Goal: Ask a question: Seek information or help from site administrators or community

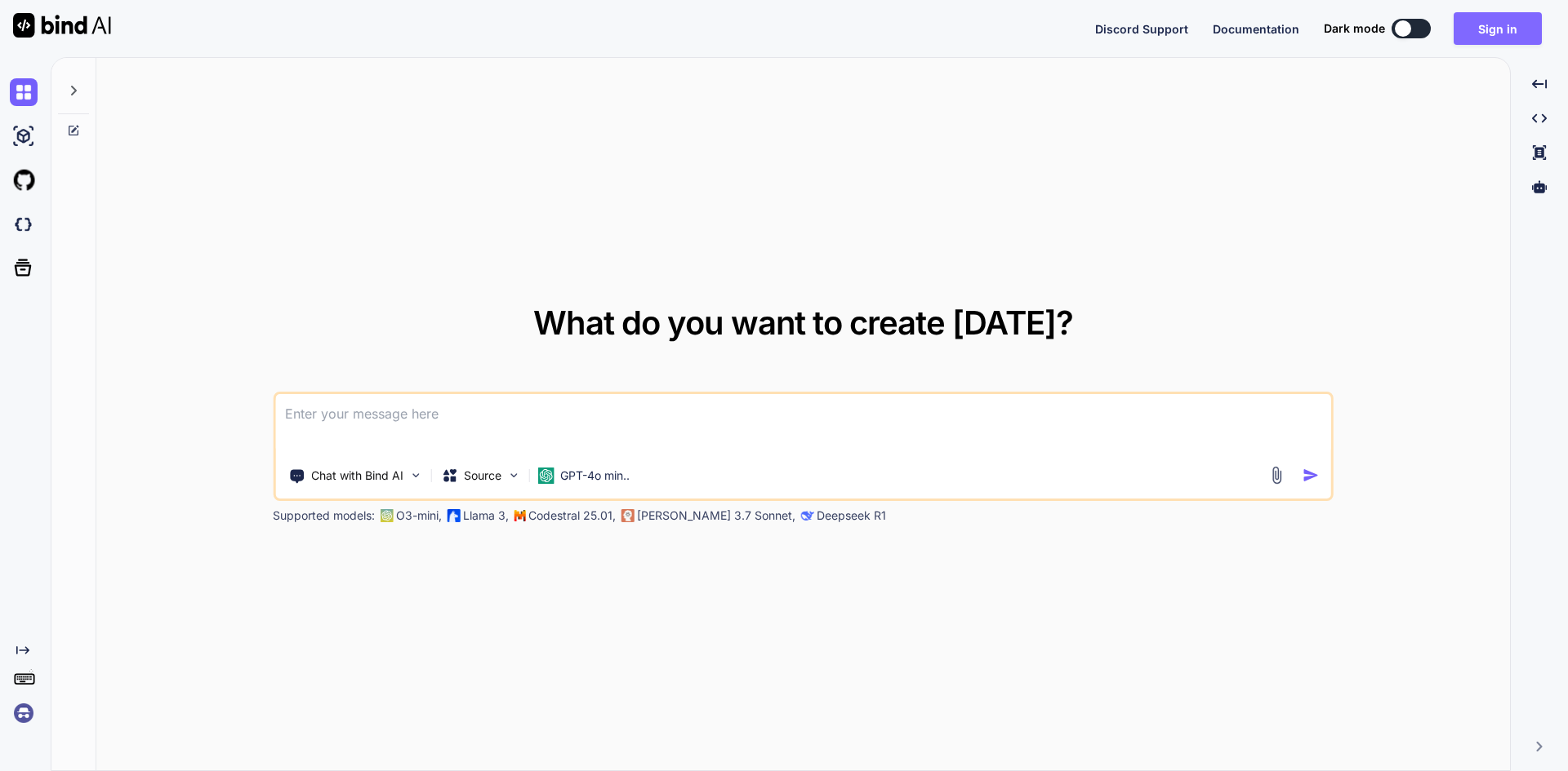
click at [1493, 31] on button "Sign in" at bounding box center [1498, 29] width 88 height 32
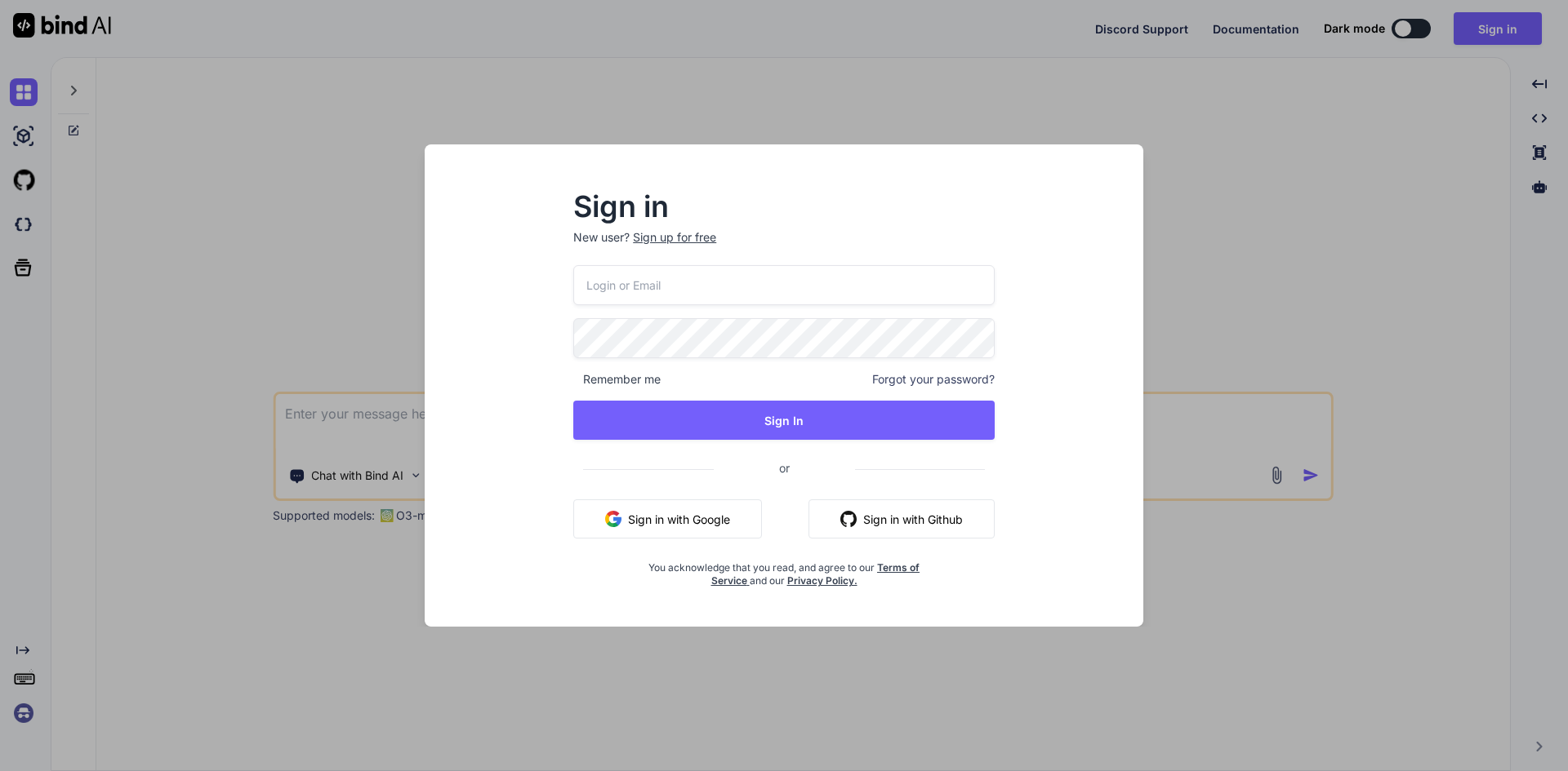
click at [754, 284] on input "email" at bounding box center [783, 285] width 421 height 40
type input "[EMAIL_ADDRESS][DOMAIN_NAME]"
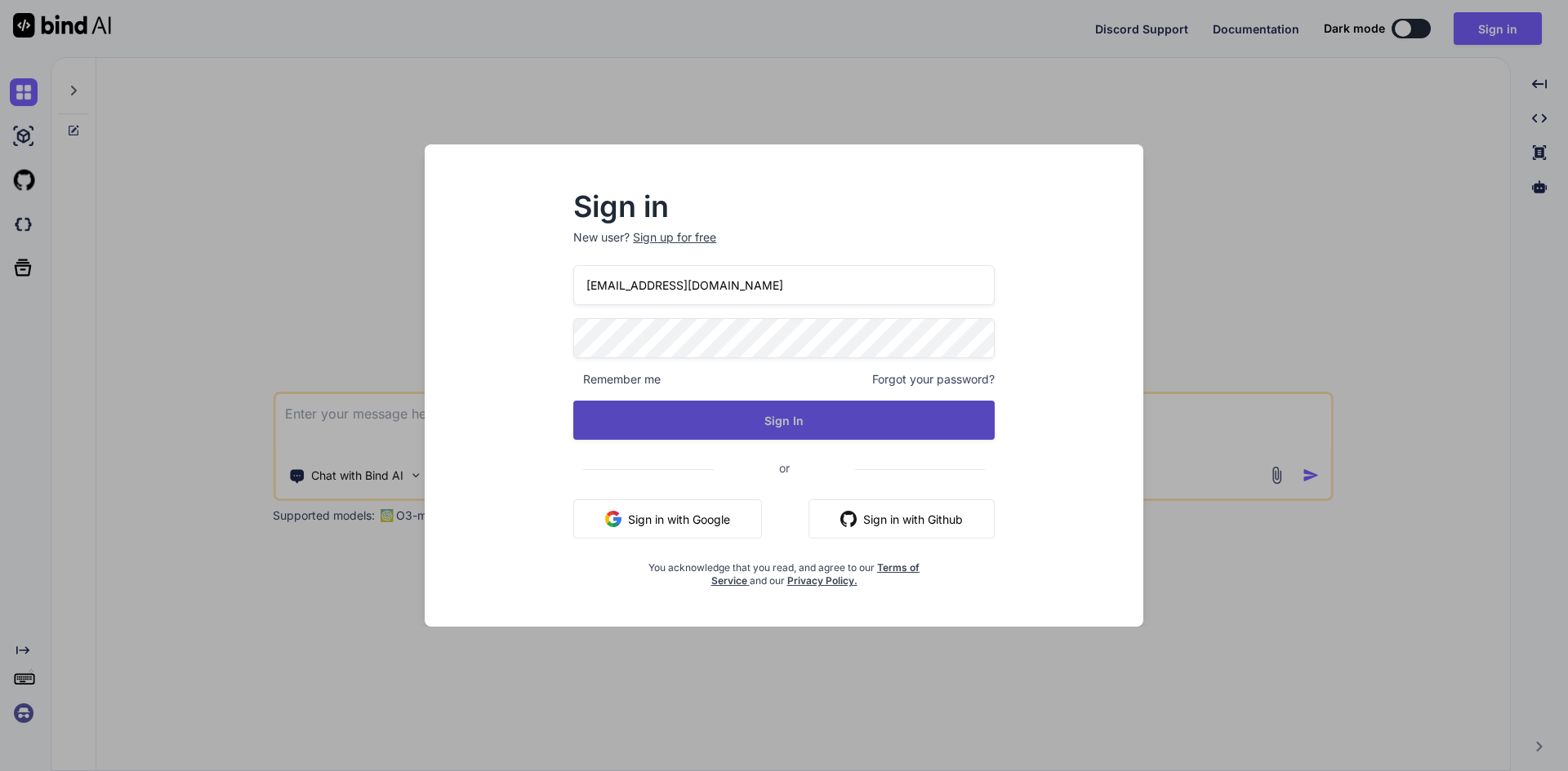
click at [784, 426] on button "Sign In" at bounding box center [783, 421] width 421 height 39
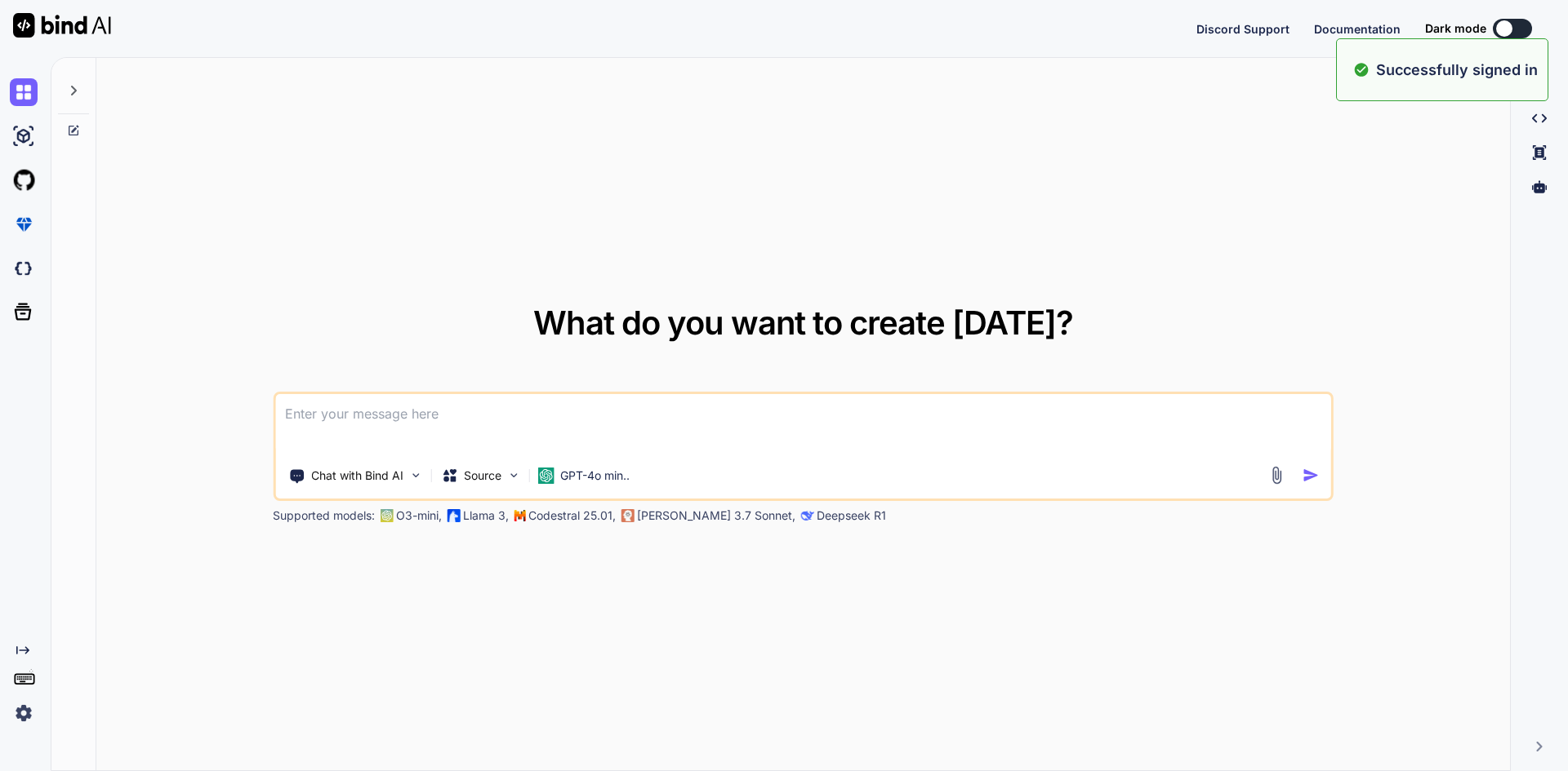
type textarea "x"
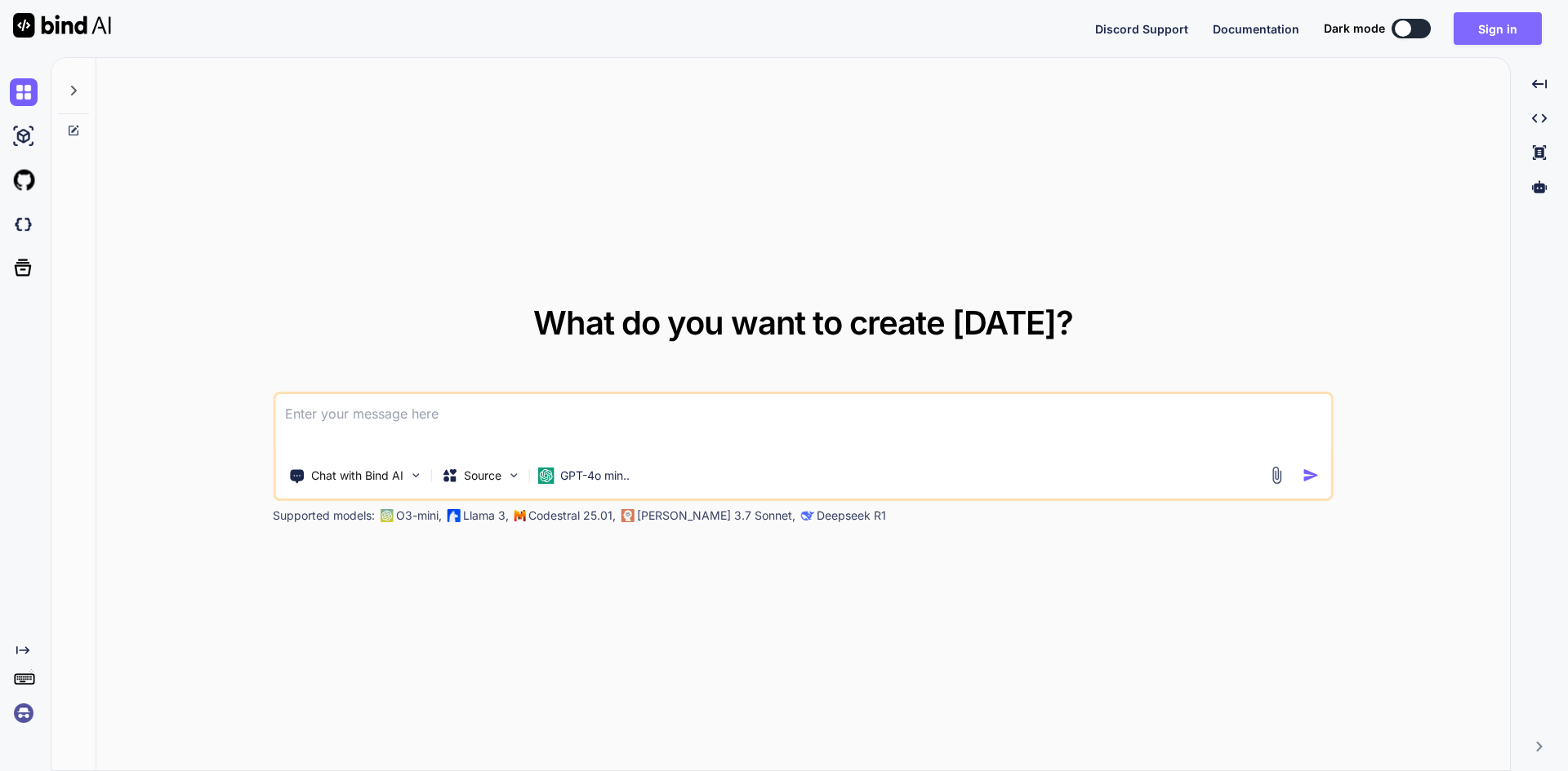
click at [1500, 26] on button "Sign in" at bounding box center [1498, 29] width 88 height 32
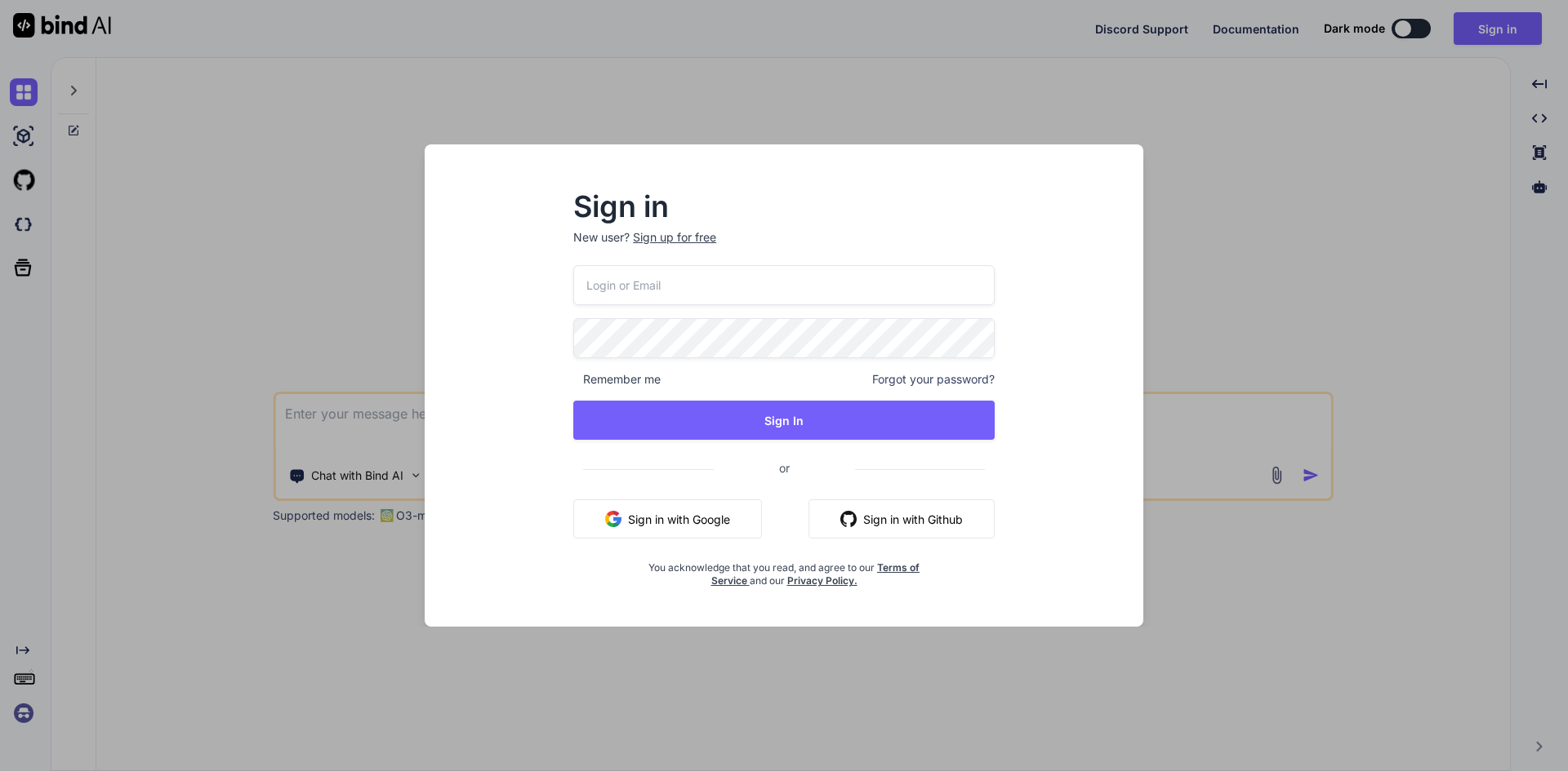
click at [797, 278] on input "email" at bounding box center [783, 285] width 421 height 40
type input "[EMAIL_ADDRESS][DOMAIN_NAME]"
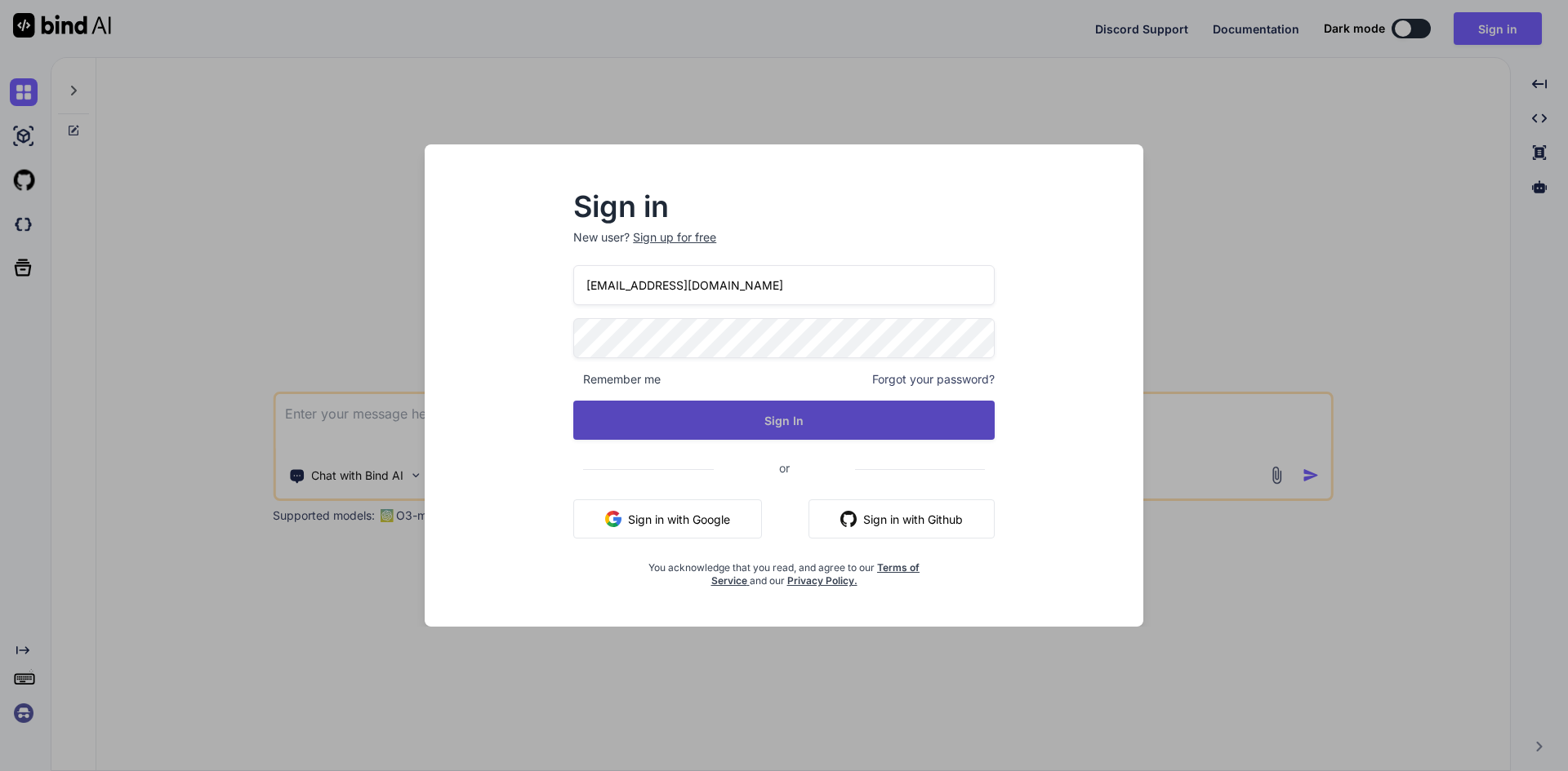
click at [793, 419] on button "Sign In" at bounding box center [783, 421] width 421 height 39
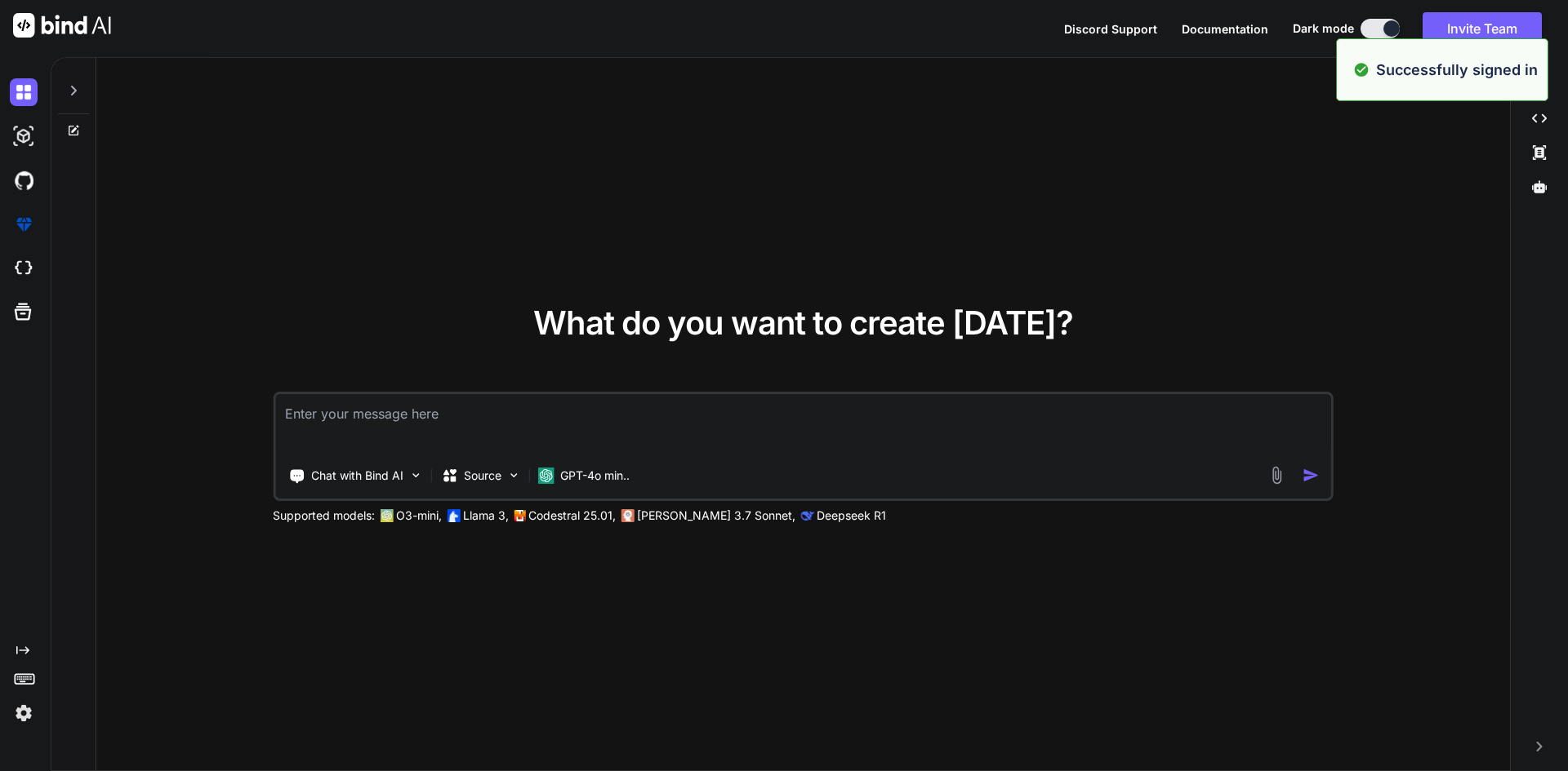
click at [441, 425] on textarea at bounding box center [803, 424] width 1056 height 60
type textarea "x"
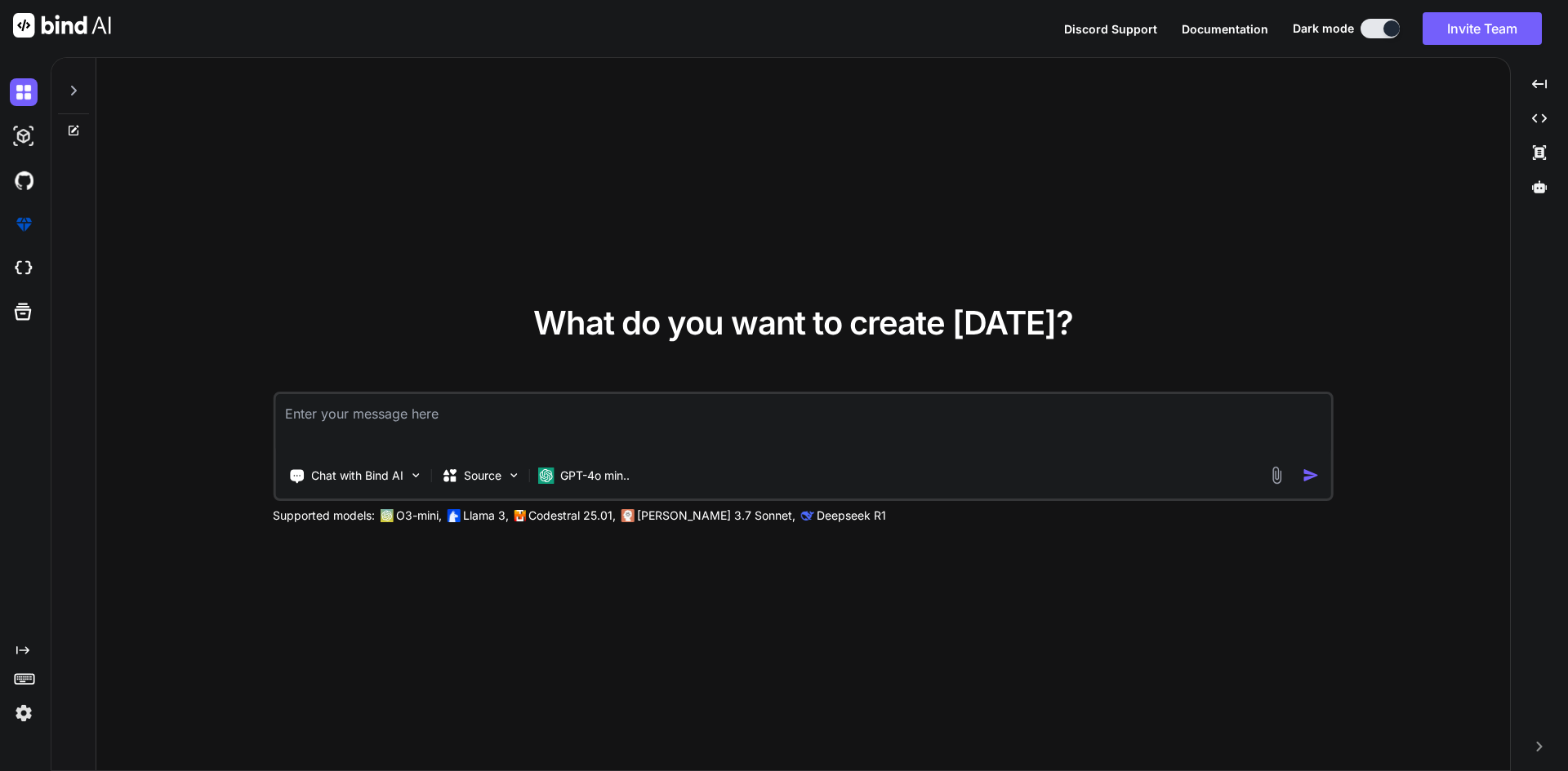
type textarea "c"
type textarea "x"
type textarea "cr"
type textarea "x"
type textarea "cre"
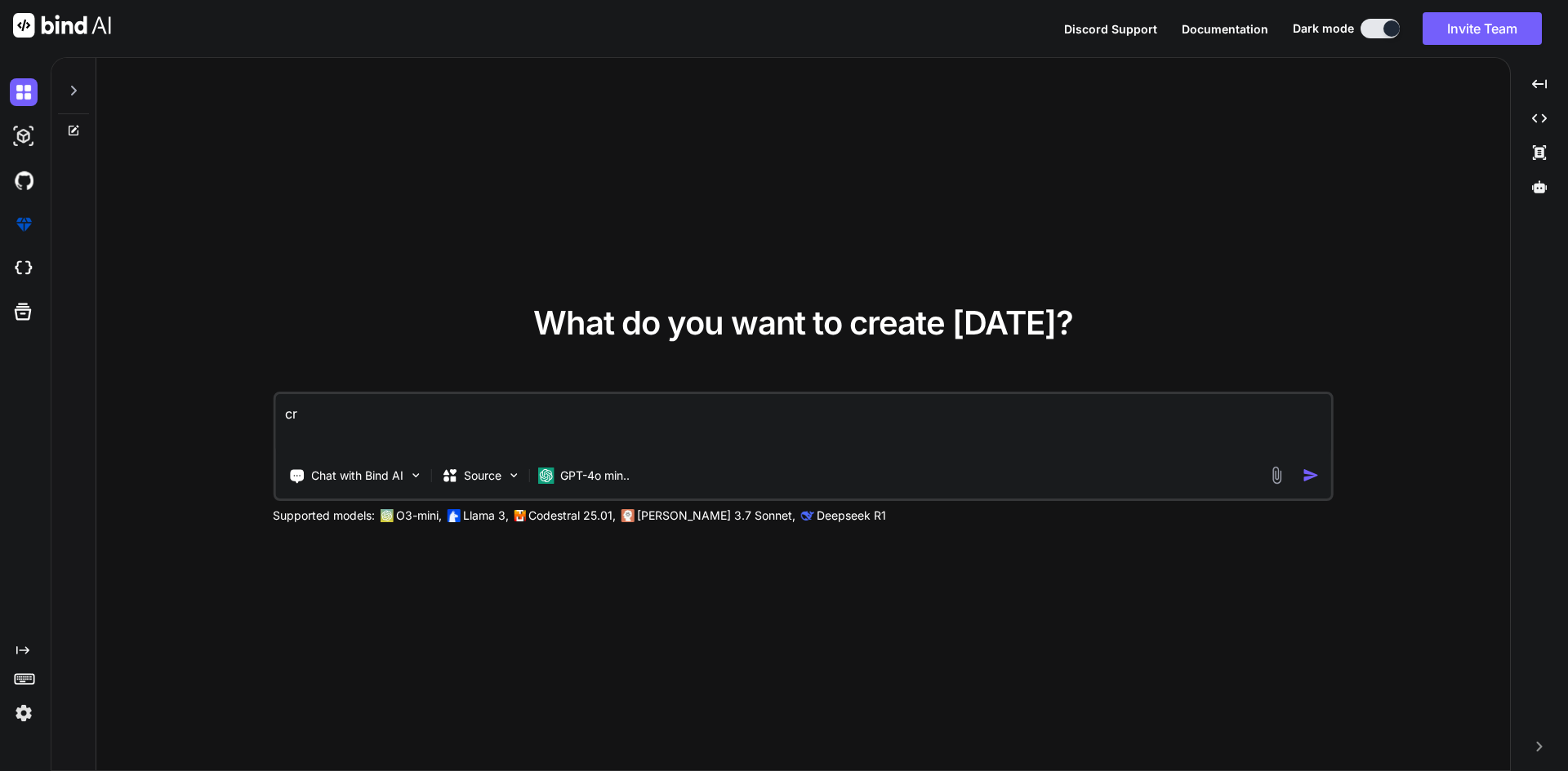
type textarea "x"
type textarea "crea"
type textarea "x"
type textarea "creat"
type textarea "x"
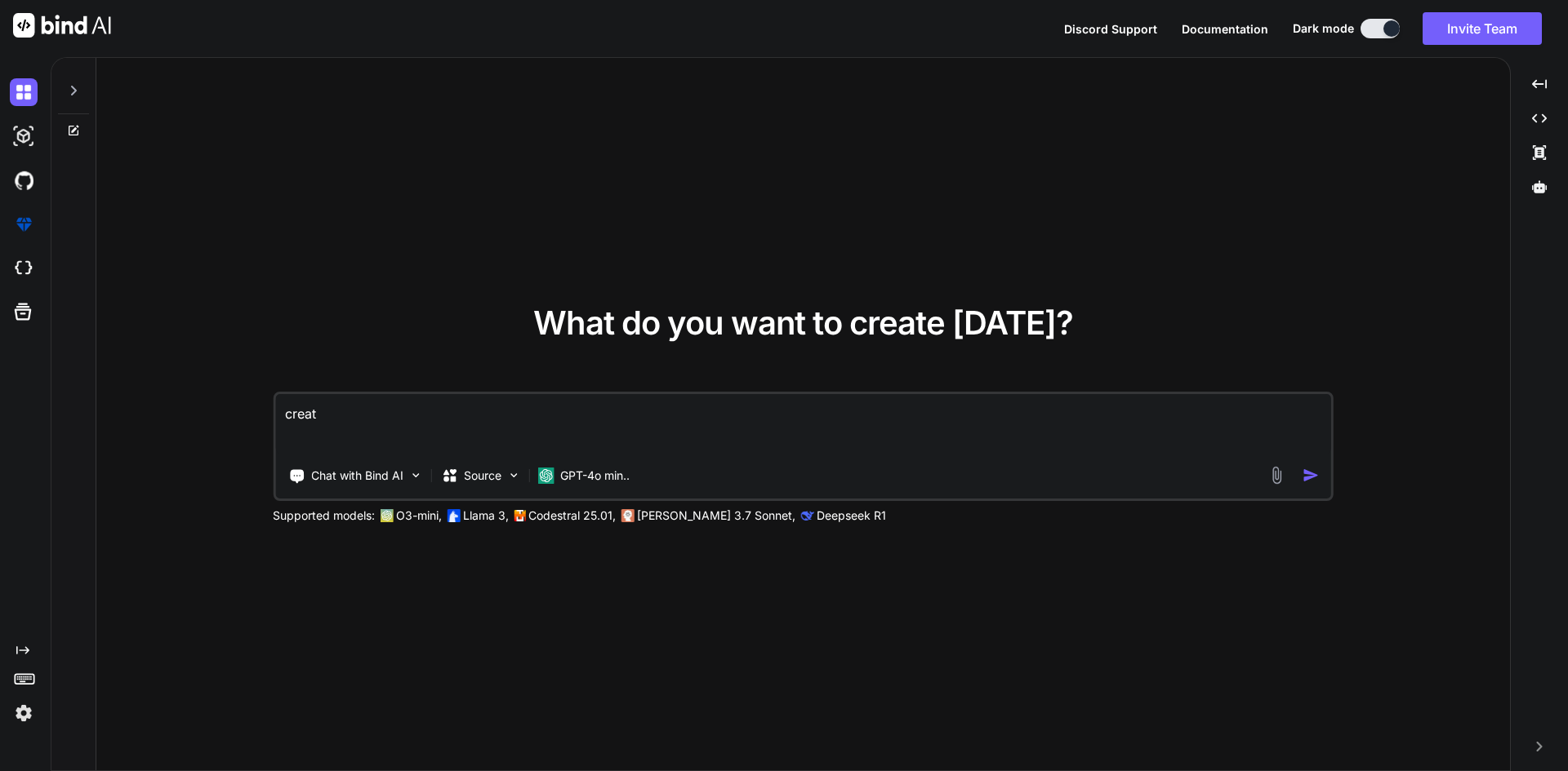
type textarea "create"
type textarea "x"
type textarea "create"
type textarea "x"
type textarea "create j"
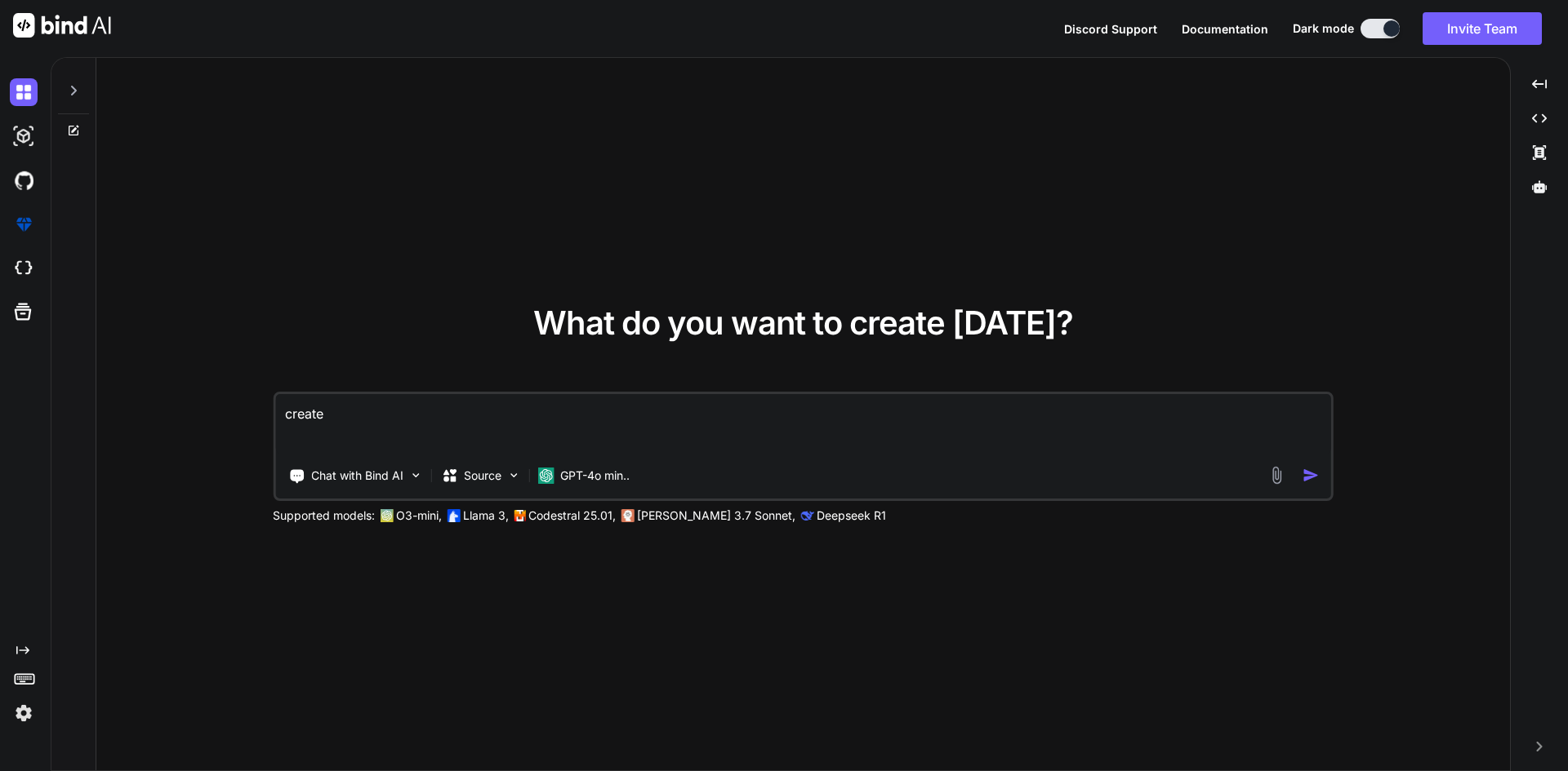
type textarea "x"
type textarea "create jo"
type textarea "x"
type textarea "create job"
type textarea "x"
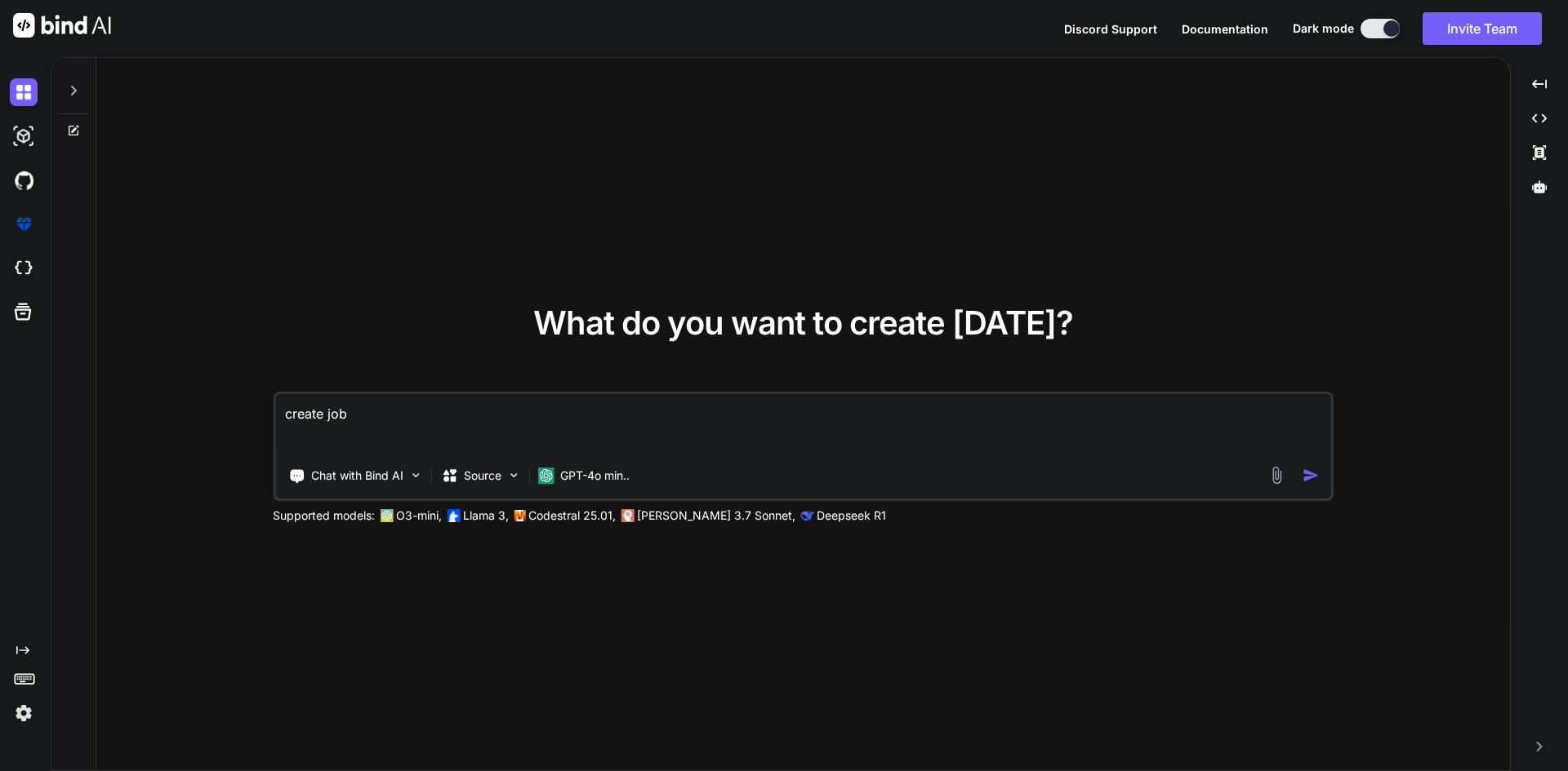
type textarea "create job"
type textarea "x"
type textarea "create job f"
type textarea "x"
type textarea "create job fo"
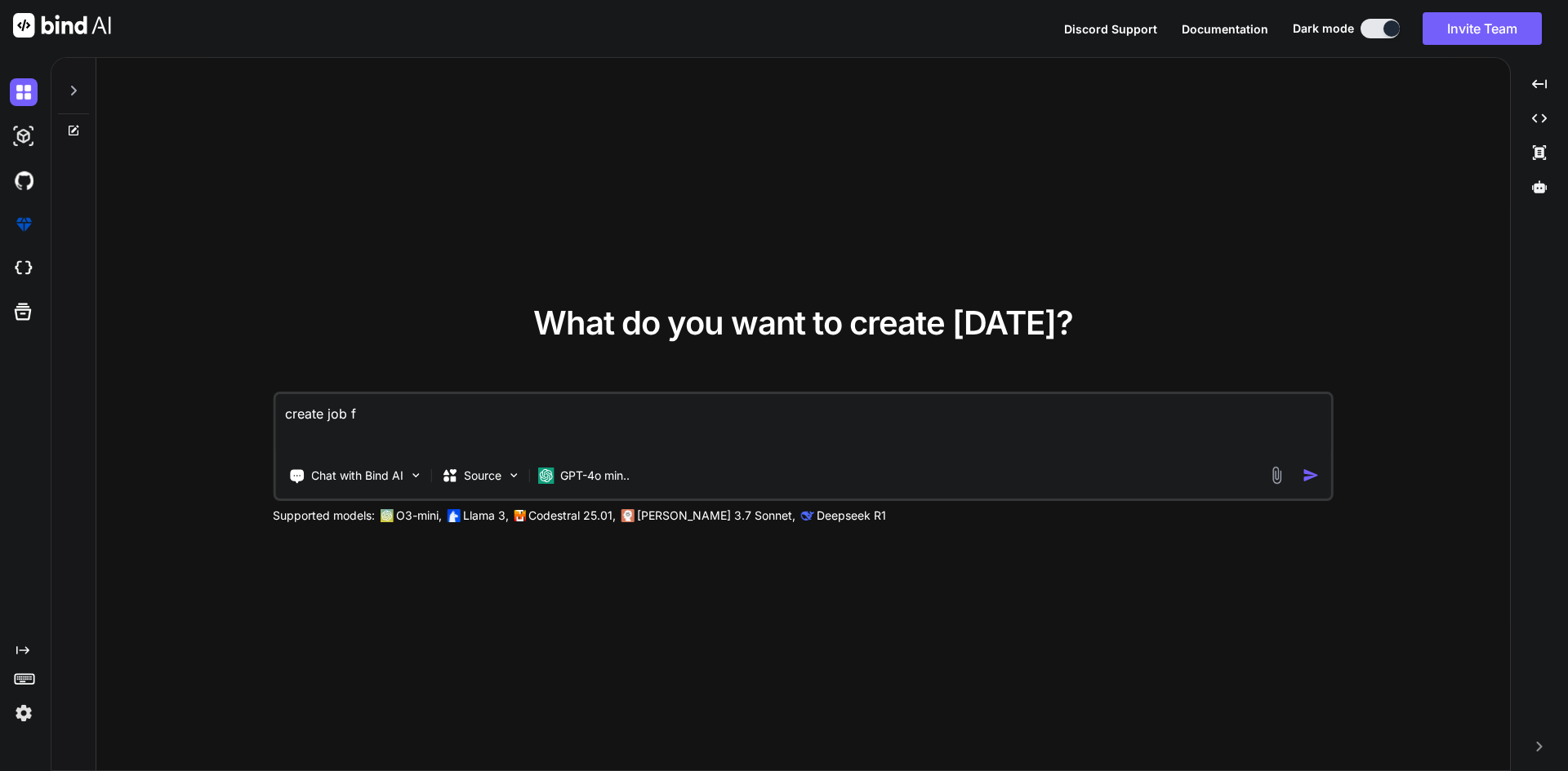
type textarea "x"
type textarea "create job for"
type textarea "x"
type textarea "create job for"
type textarea "x"
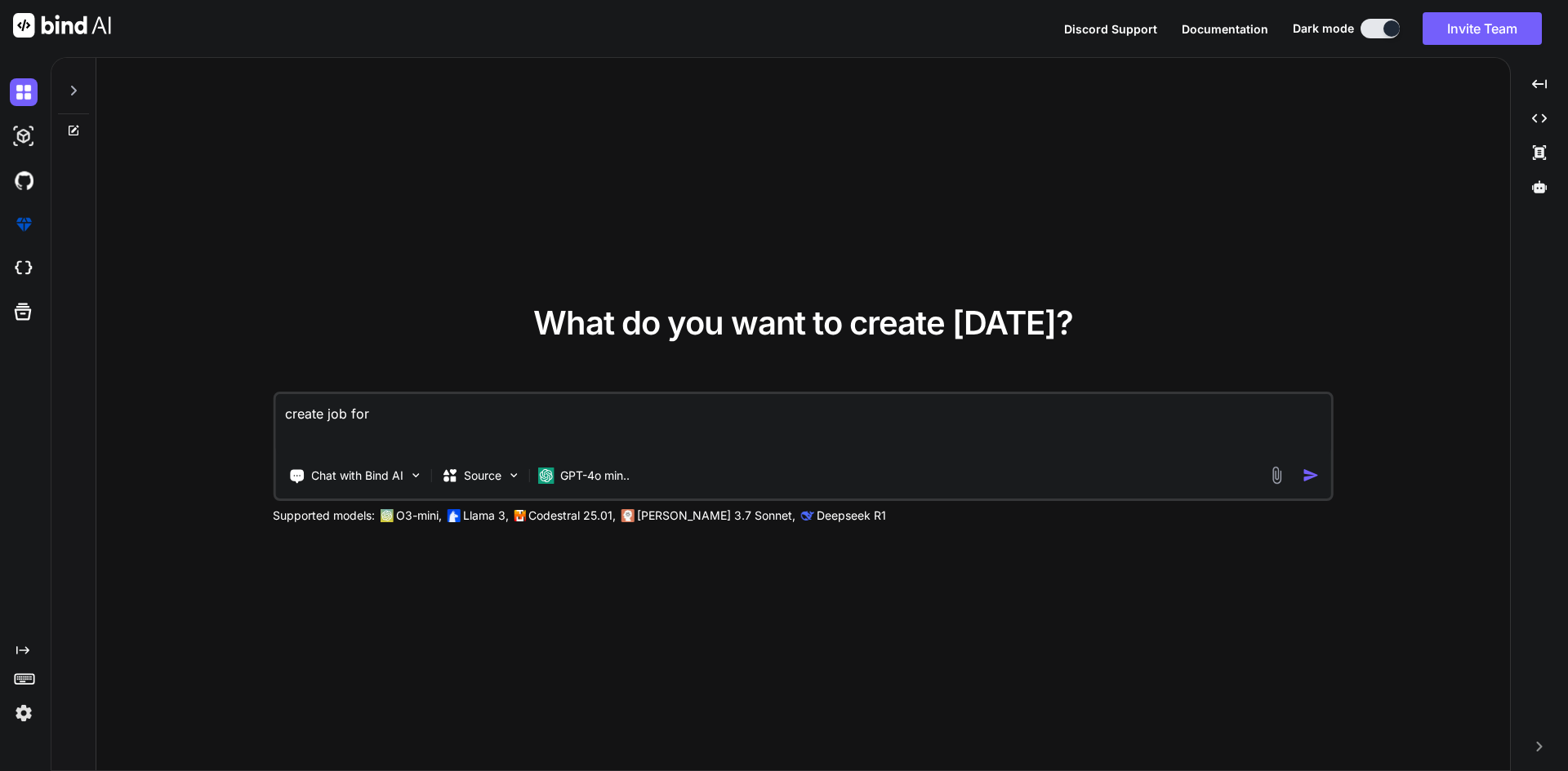
type textarea "create job for g"
type textarea "x"
type textarea "create job for ge"
type textarea "x"
type textarea "create job for gen"
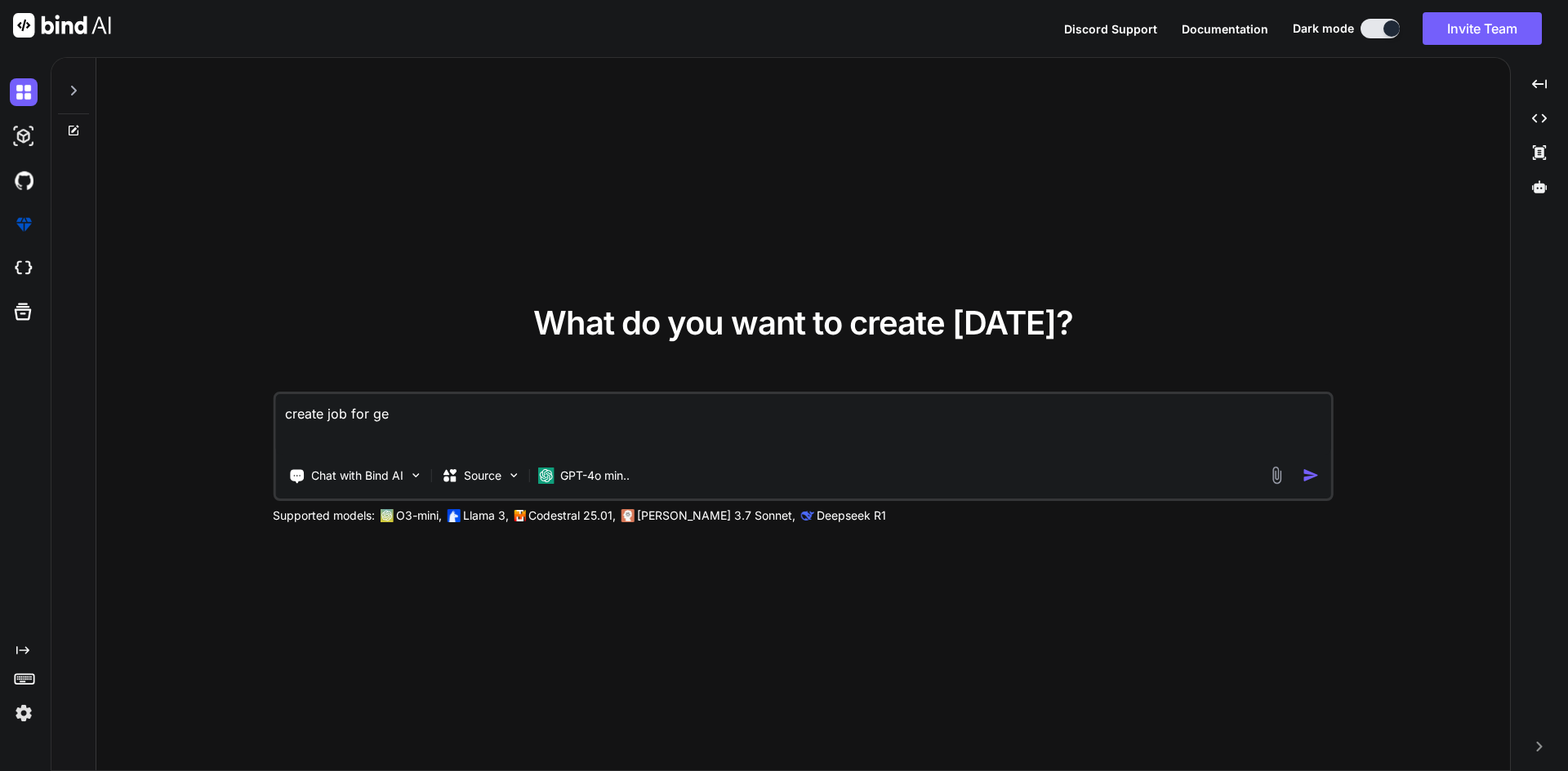
type textarea "x"
type textarea "create job for gene"
type textarea "x"
type textarea "create job for gener"
type textarea "x"
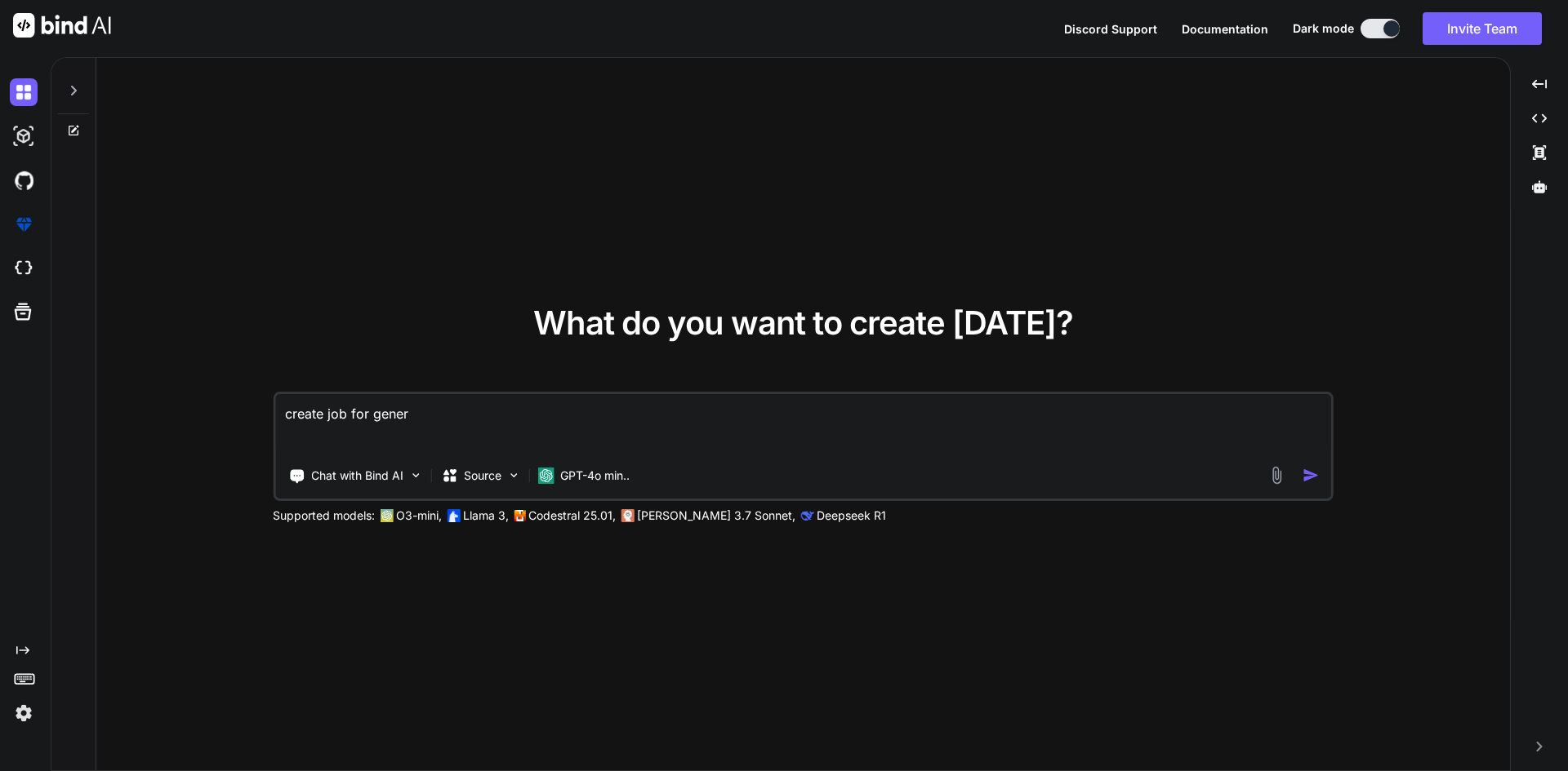
type textarea "create job for genera"
type textarea "x"
type textarea "create job for generat"
type textarea "x"
type textarea "create job for genera"
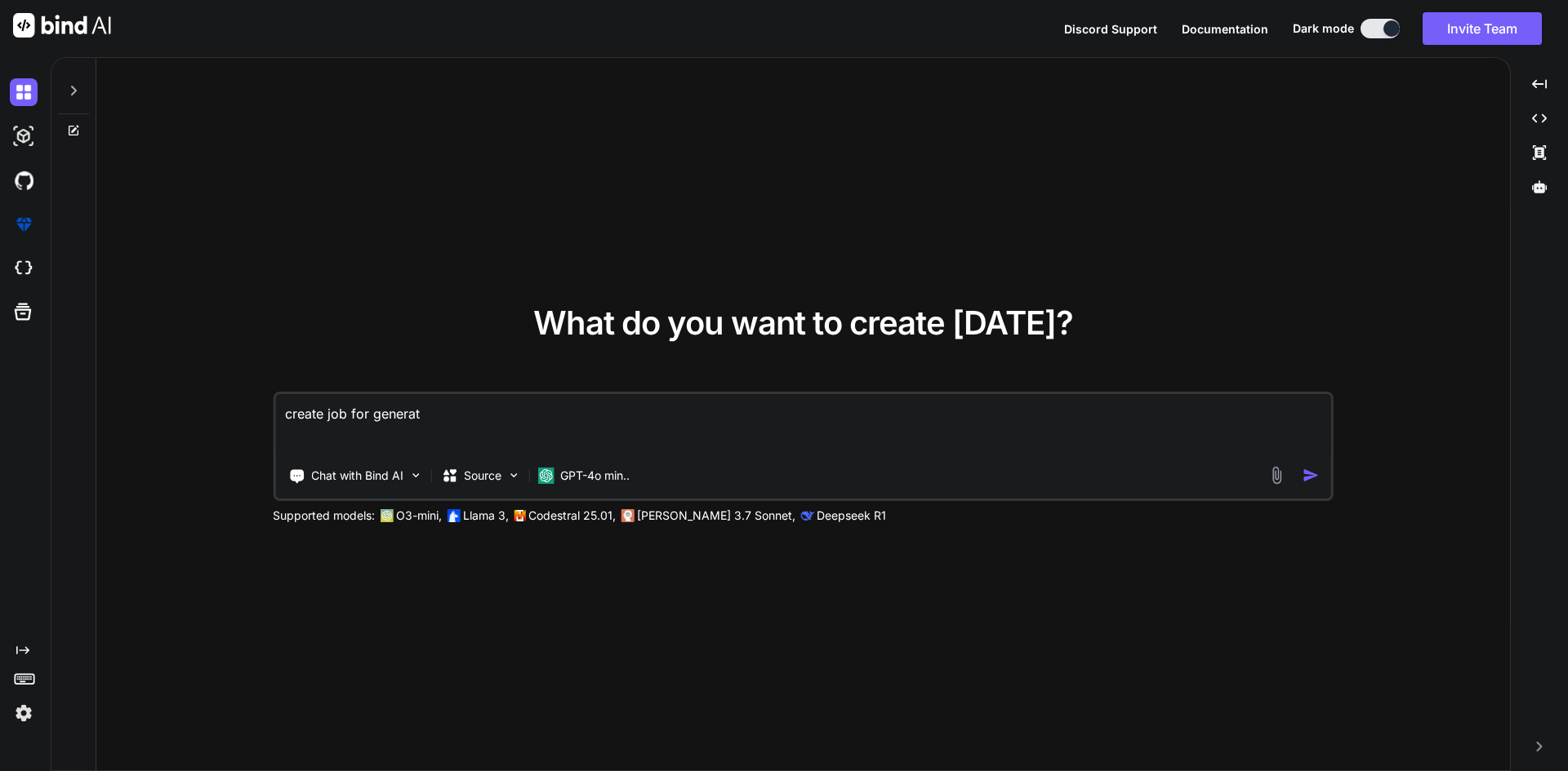
type textarea "x"
type textarea "create job for gener"
type textarea "x"
type textarea "create job for gene"
type textarea "x"
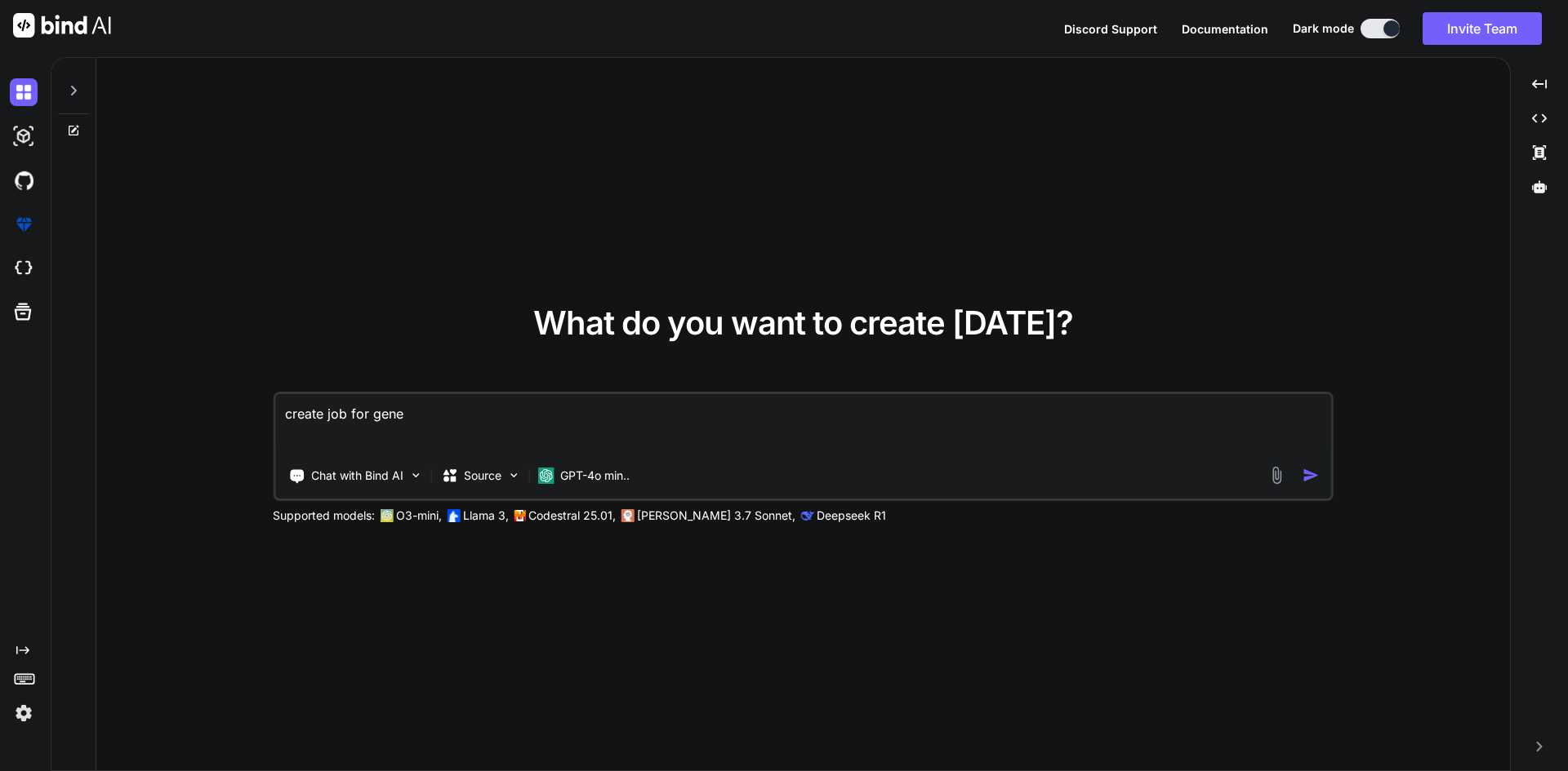
type textarea "create job for gen"
type textarea "x"
type textarea "create job for ge"
type textarea "x"
type textarea "create job for g"
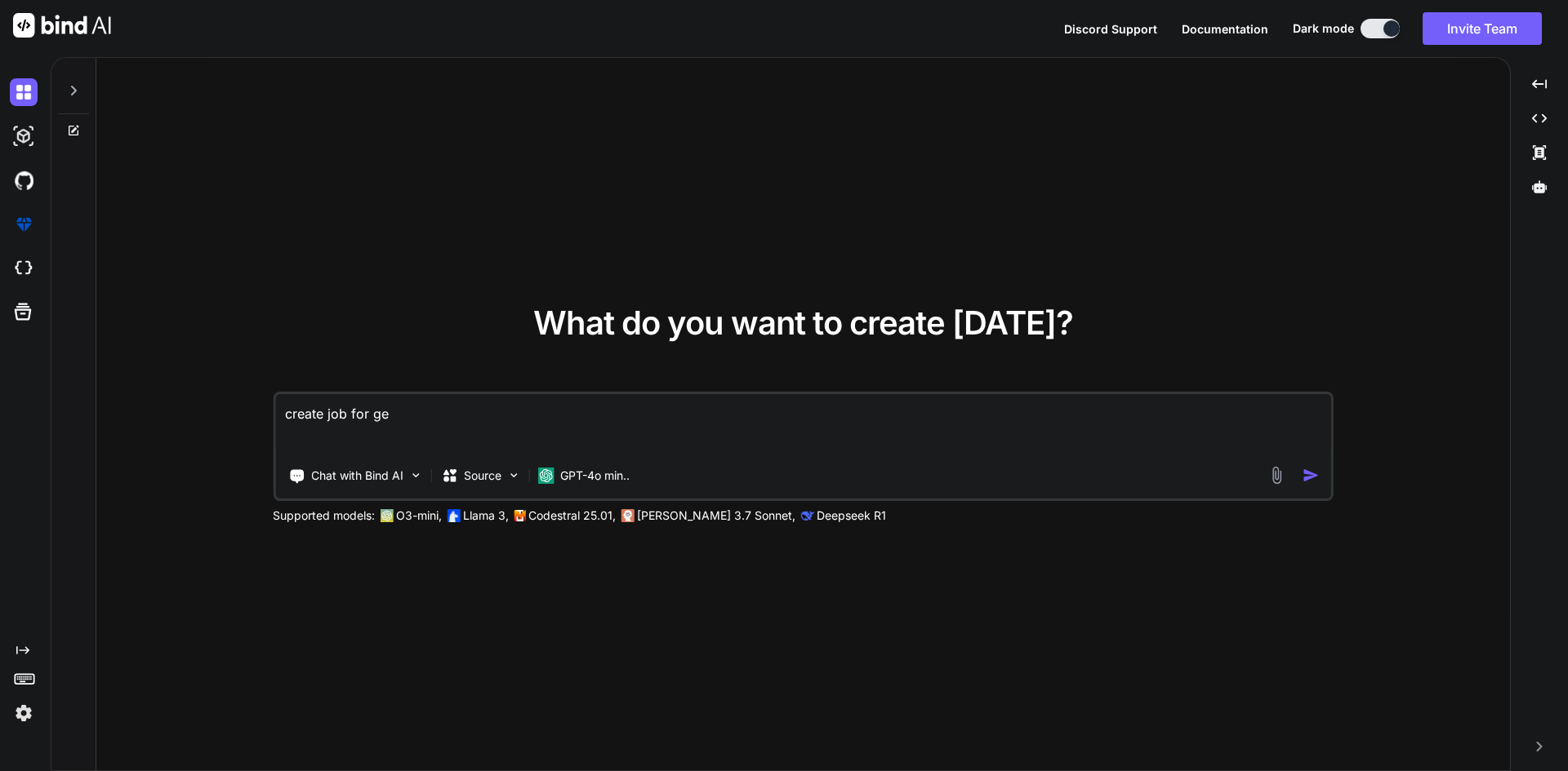
type textarea "x"
type textarea "create job for"
type textarea "x"
type textarea "create job for"
type textarea "x"
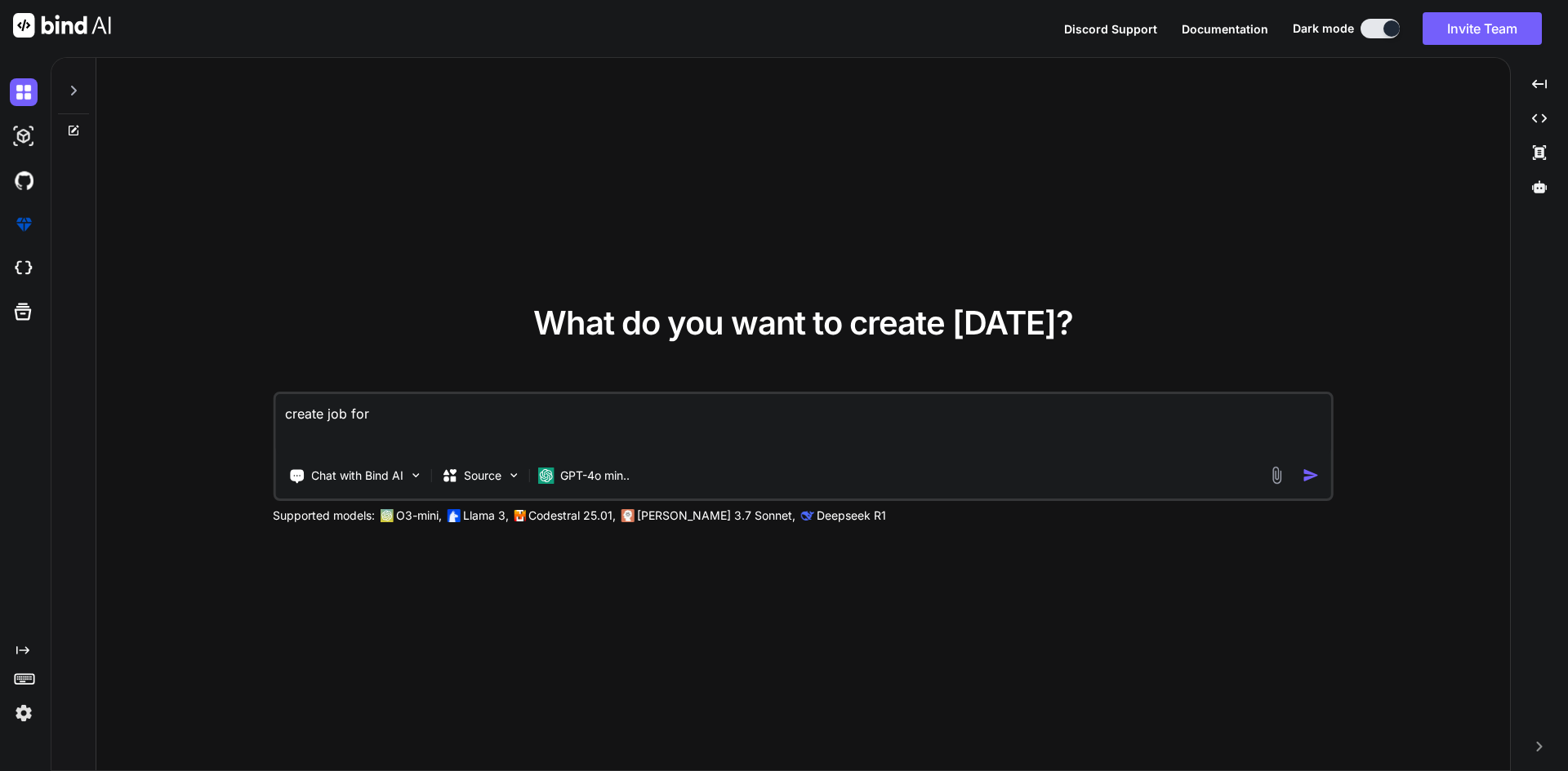
type textarea "create job fo"
type textarea "x"
type textarea "create job f"
type textarea "x"
type textarea "create job"
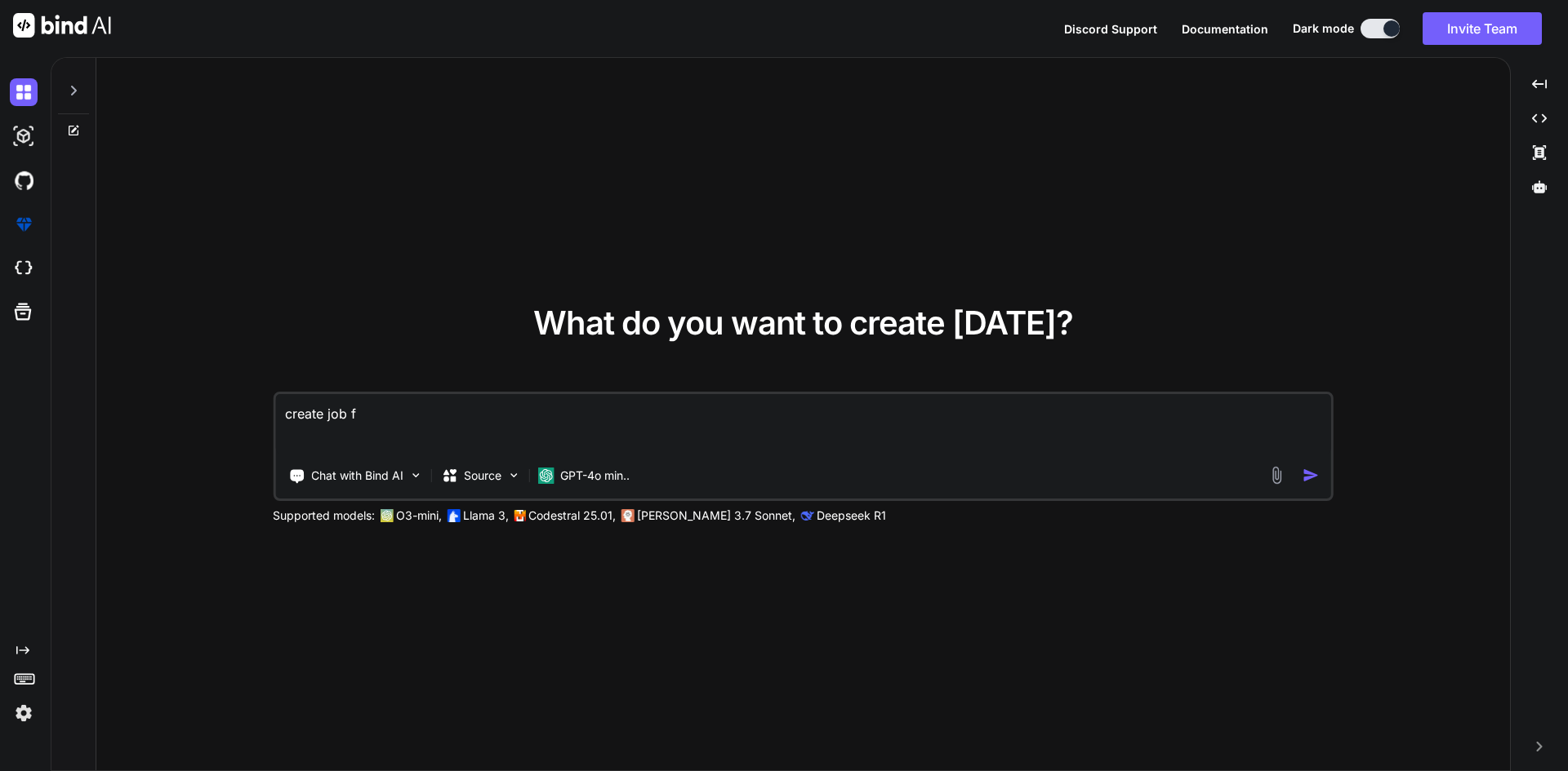
type textarea "x"
type textarea "create job i"
type textarea "x"
type textarea "create job in"
type textarea "x"
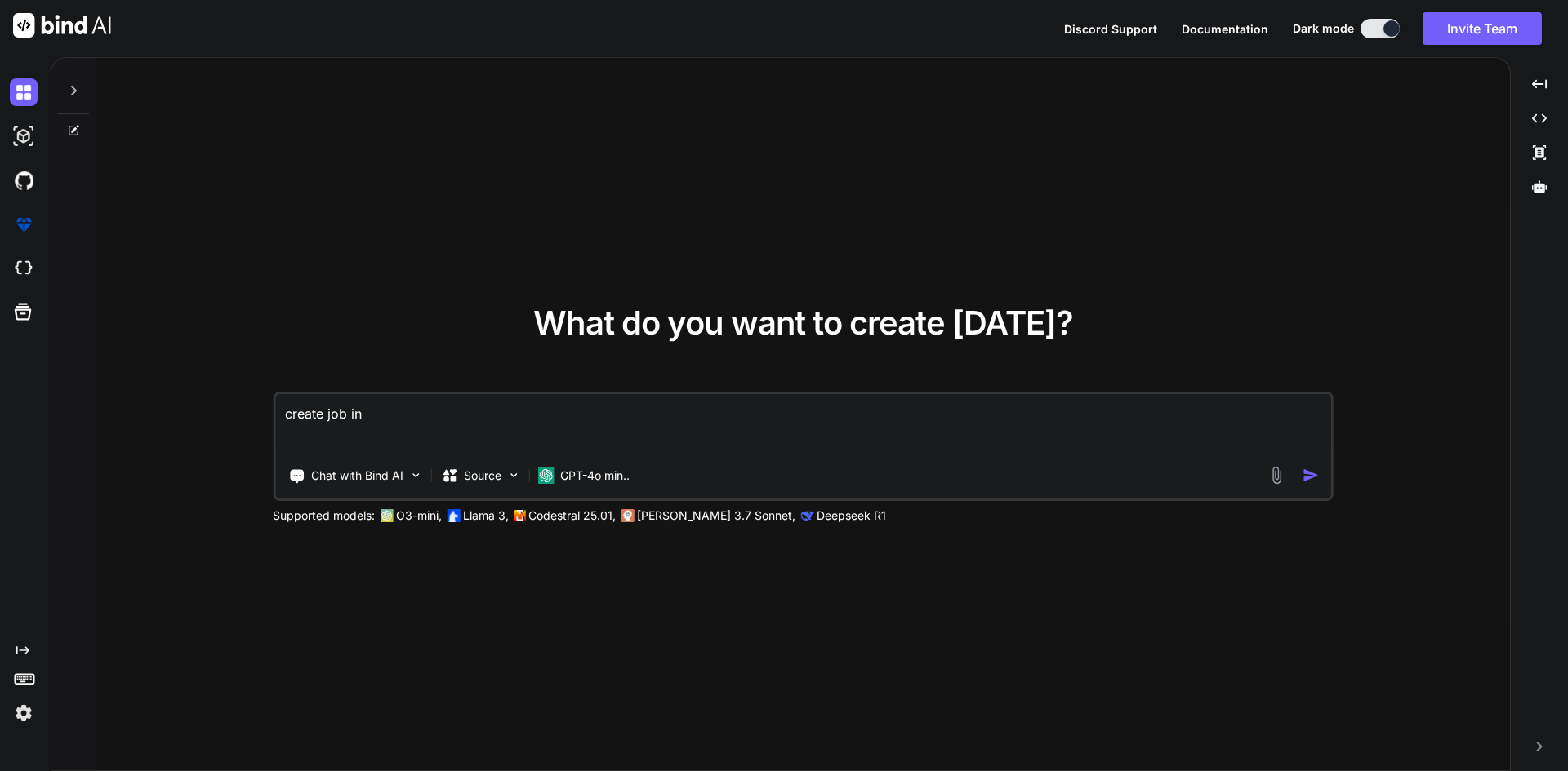
type textarea "create job in"
type textarea "x"
type textarea "create job in l"
type textarea "x"
type textarea "create job in la"
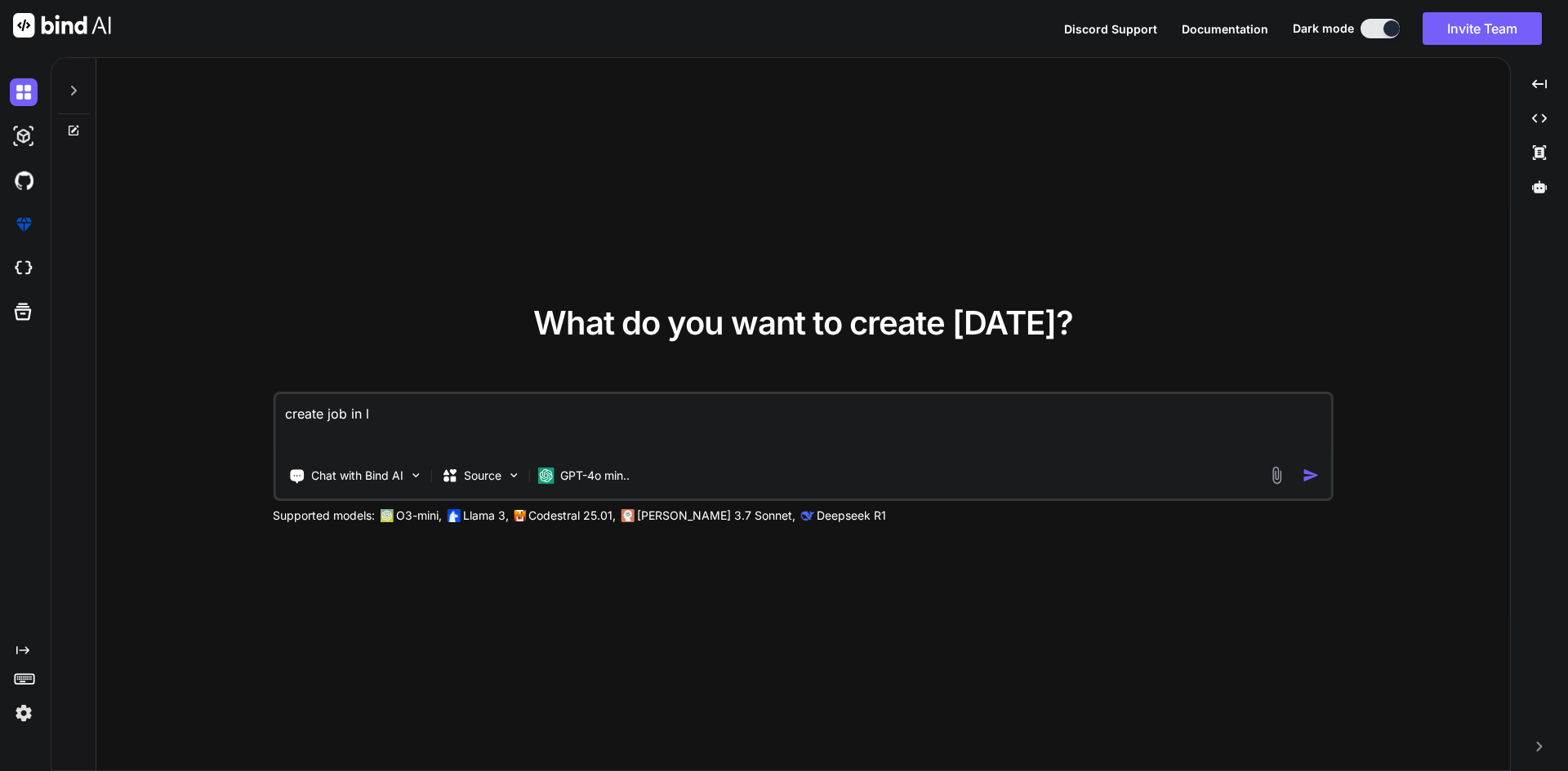
type textarea "x"
type textarea "create job in lar"
type textarea "x"
type textarea "create job in [GEOGRAPHIC_DATA]"
type textarea "x"
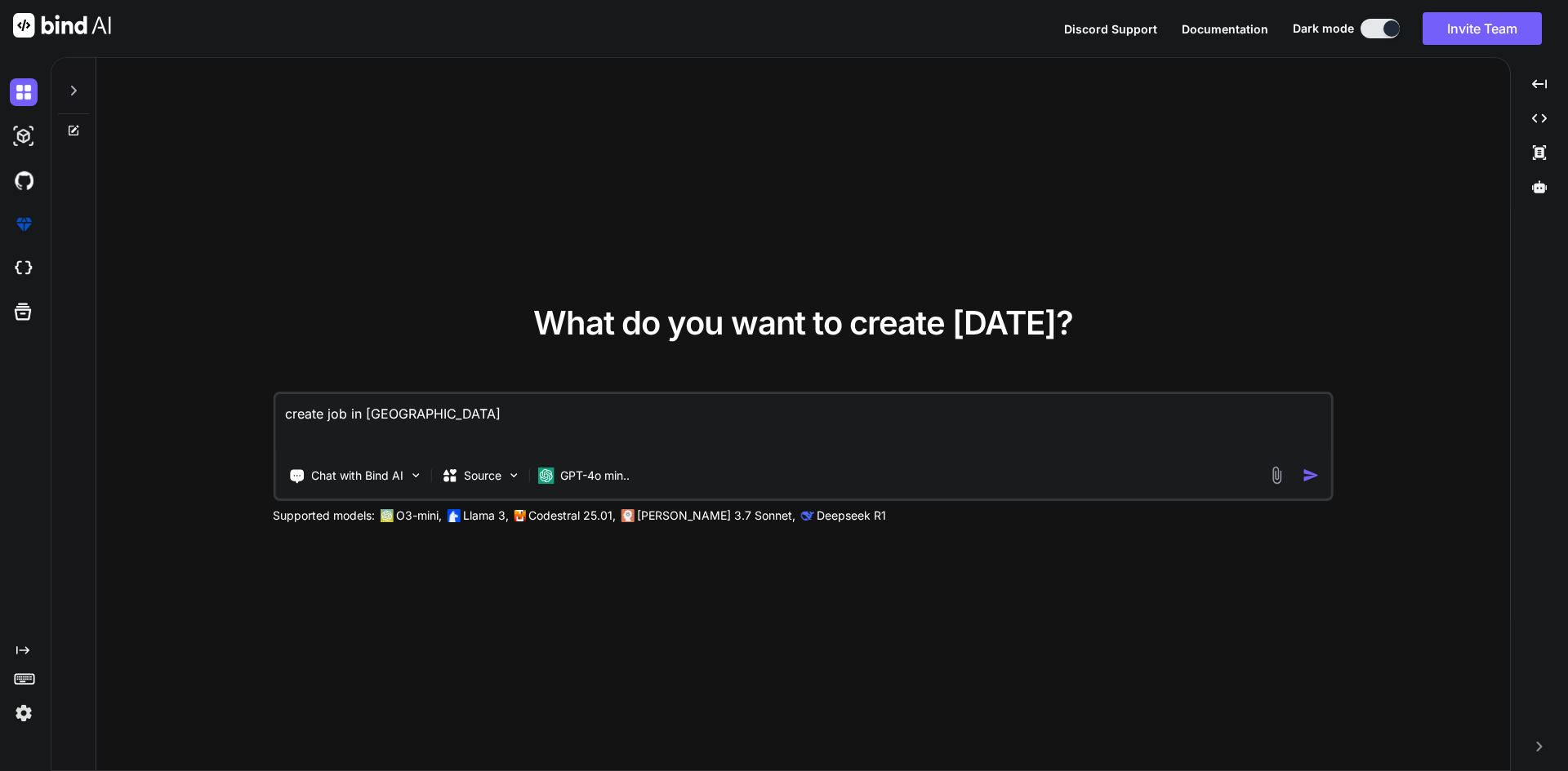
type textarea "create job in [GEOGRAPHIC_DATA]"
type textarea "x"
type textarea "create job in [GEOGRAPHIC_DATA]"
type textarea "x"
type textarea "create job in [GEOGRAPHIC_DATA]"
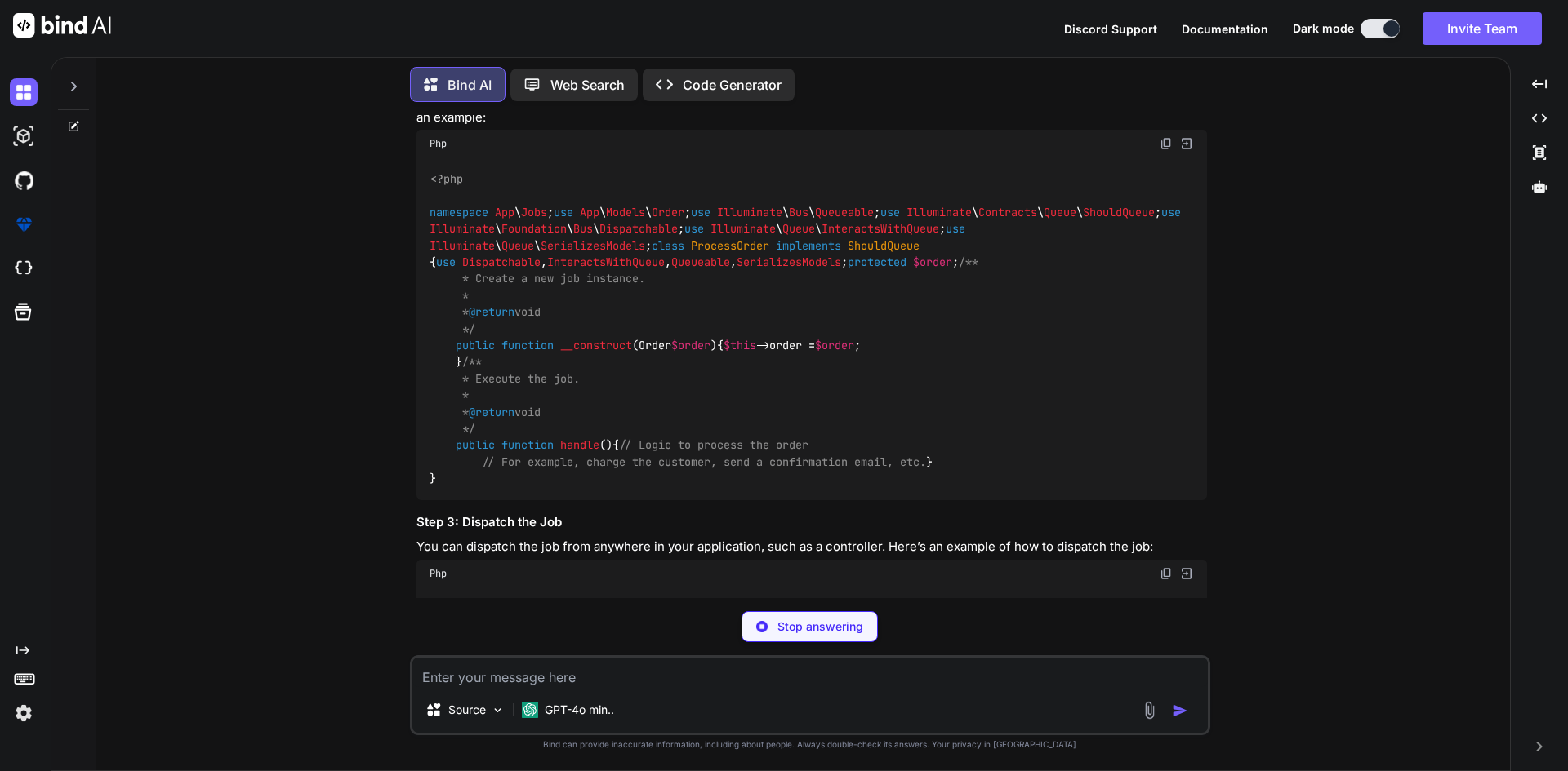
scroll to position [408, 0]
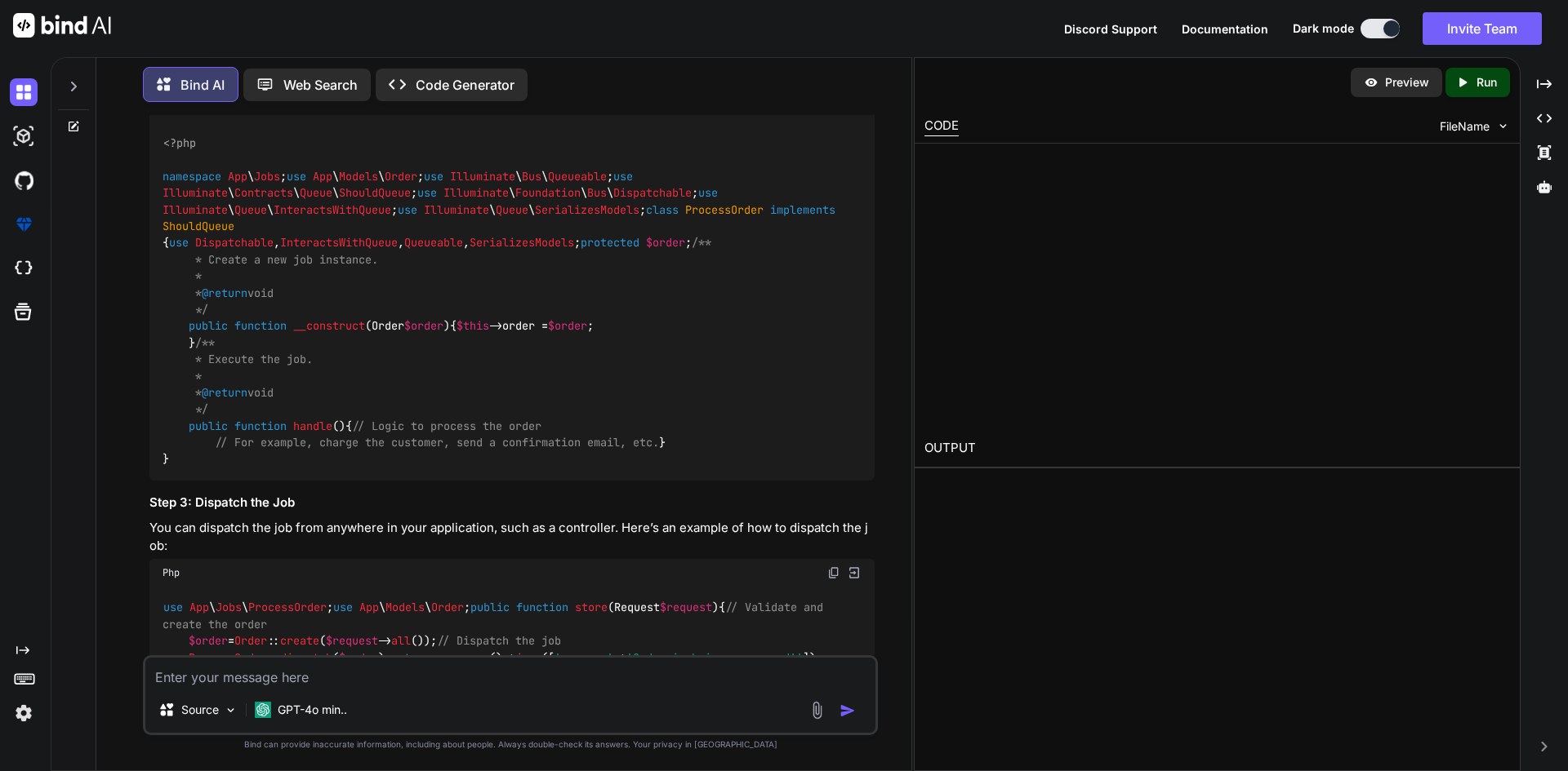
type textarea "x"
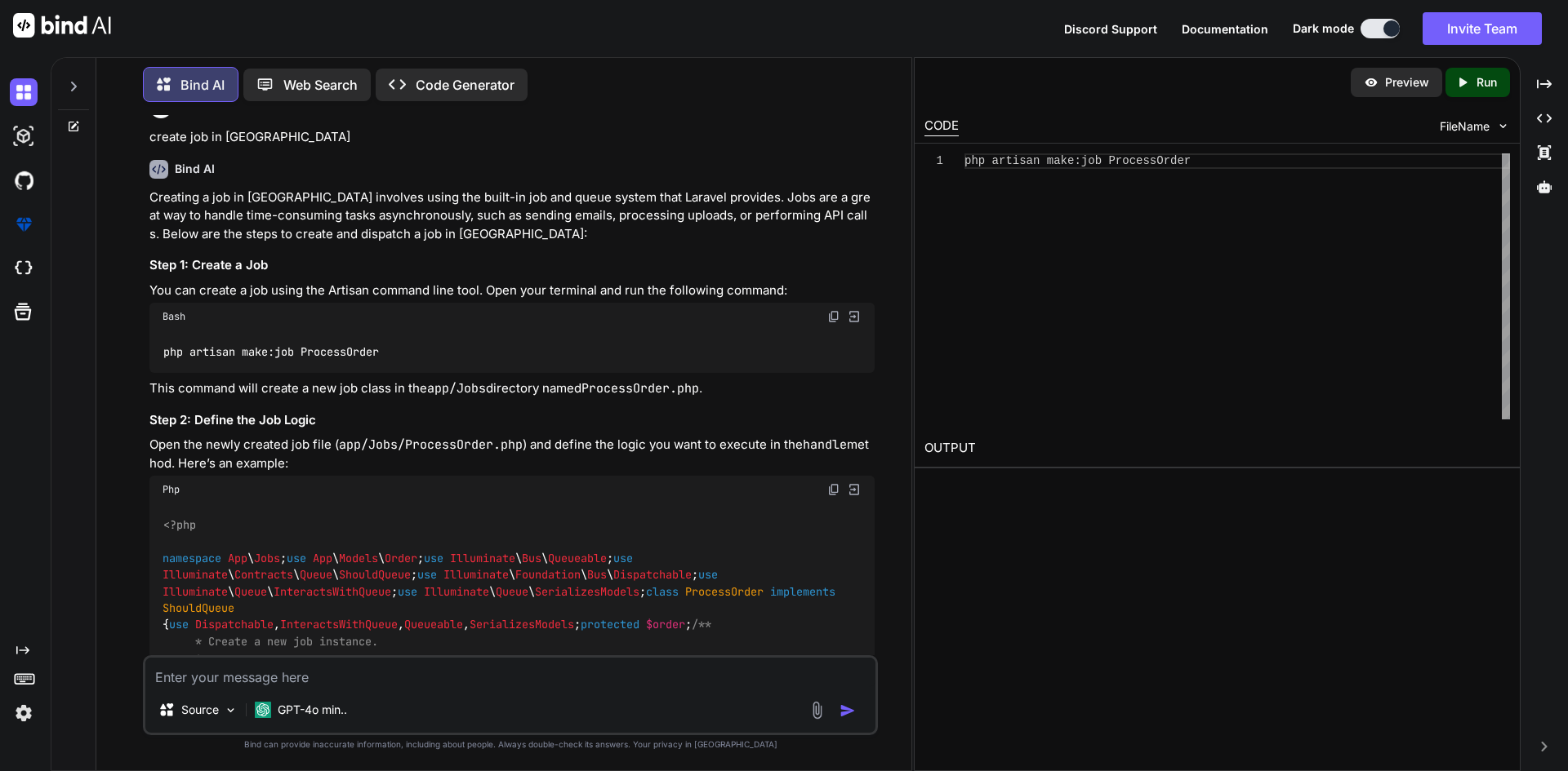
scroll to position [0, 0]
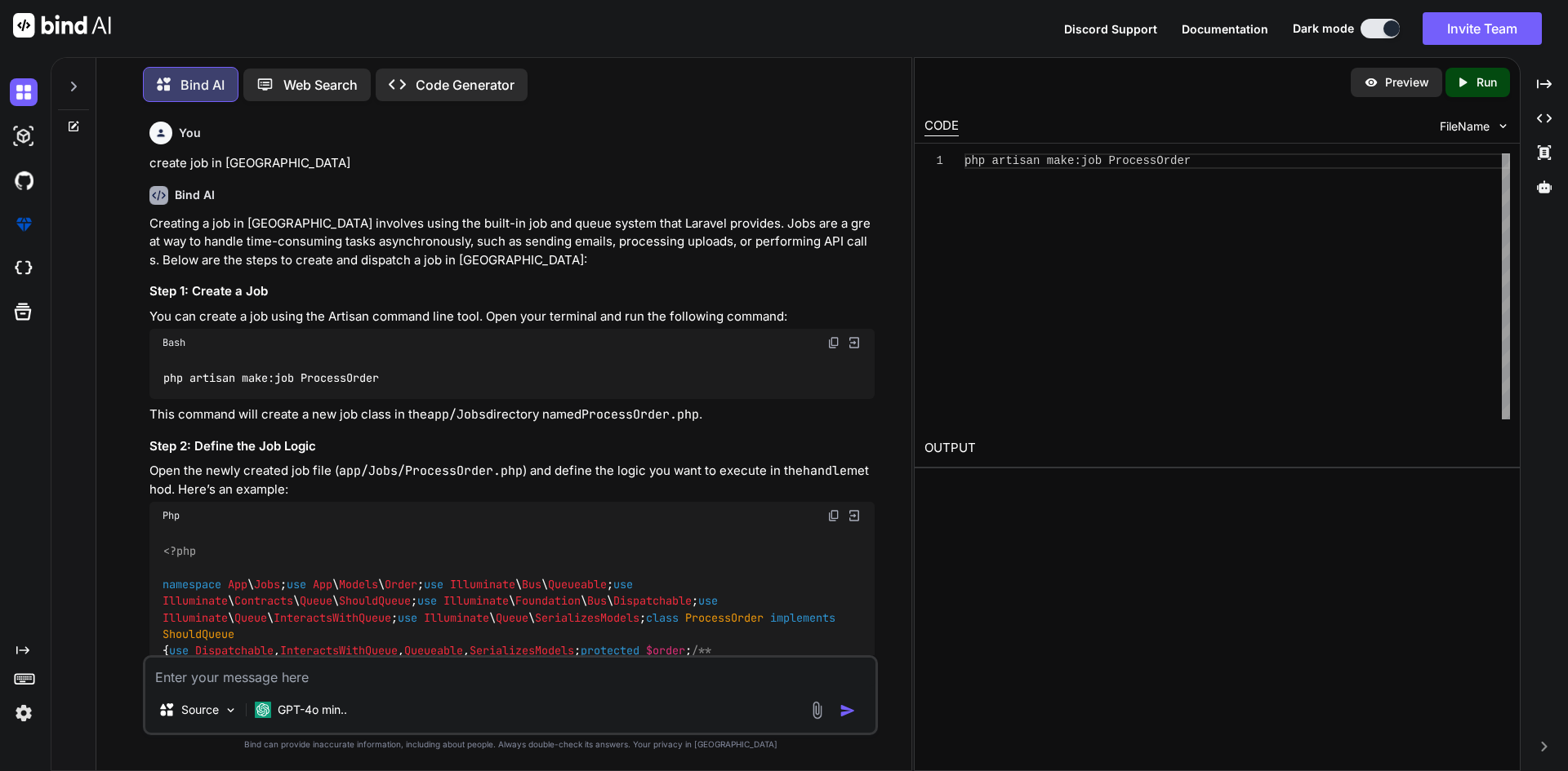
click at [834, 342] on img at bounding box center [833, 343] width 13 height 13
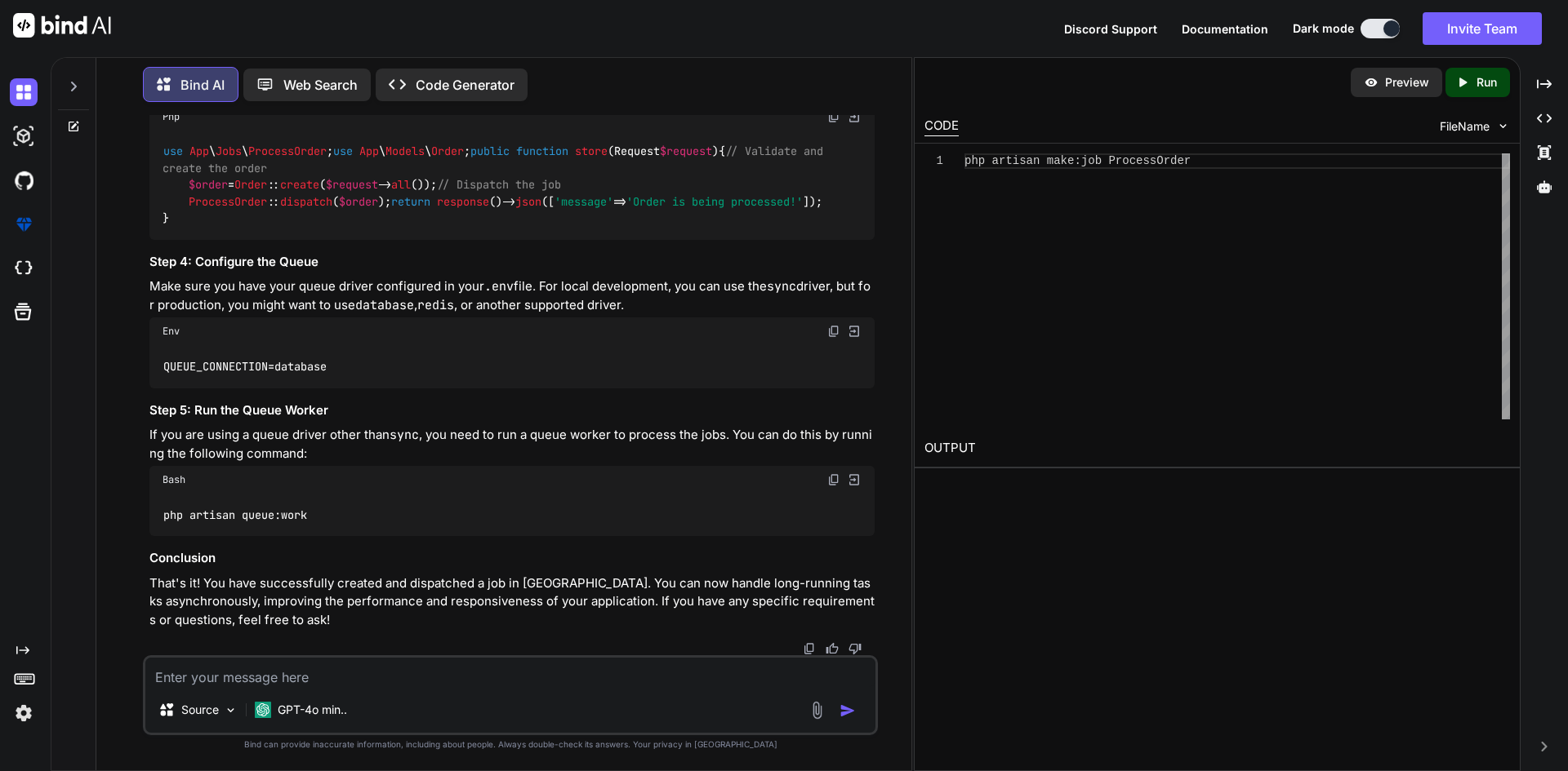
scroll to position [1298, 0]
click at [368, 668] on textarea at bounding box center [510, 672] width 730 height 30
type textarea "w"
type textarea "can we use service class from jobs"
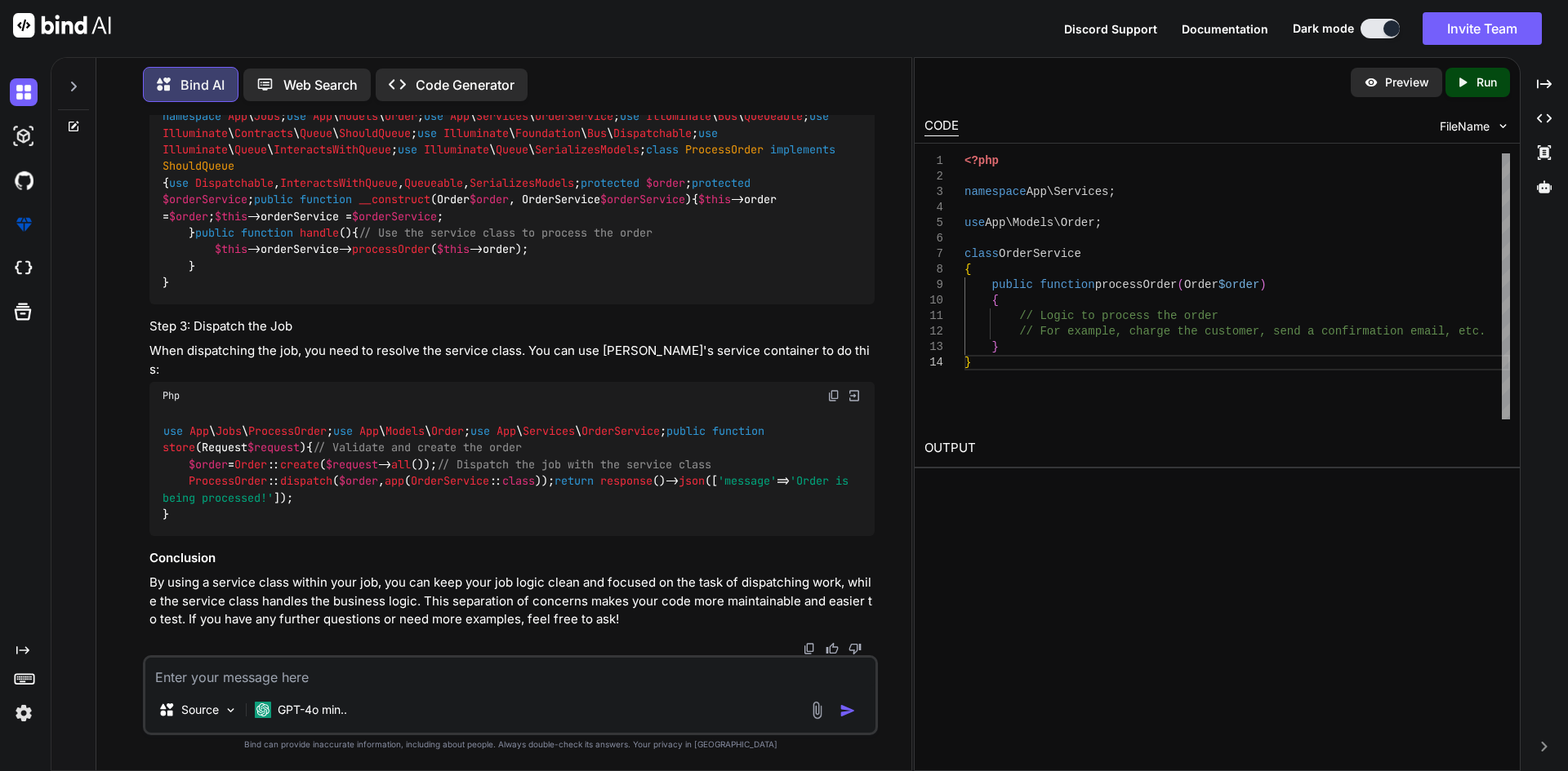
scroll to position [2204, 0]
click at [410, 257] on span "processOrder" at bounding box center [391, 250] width 78 height 14
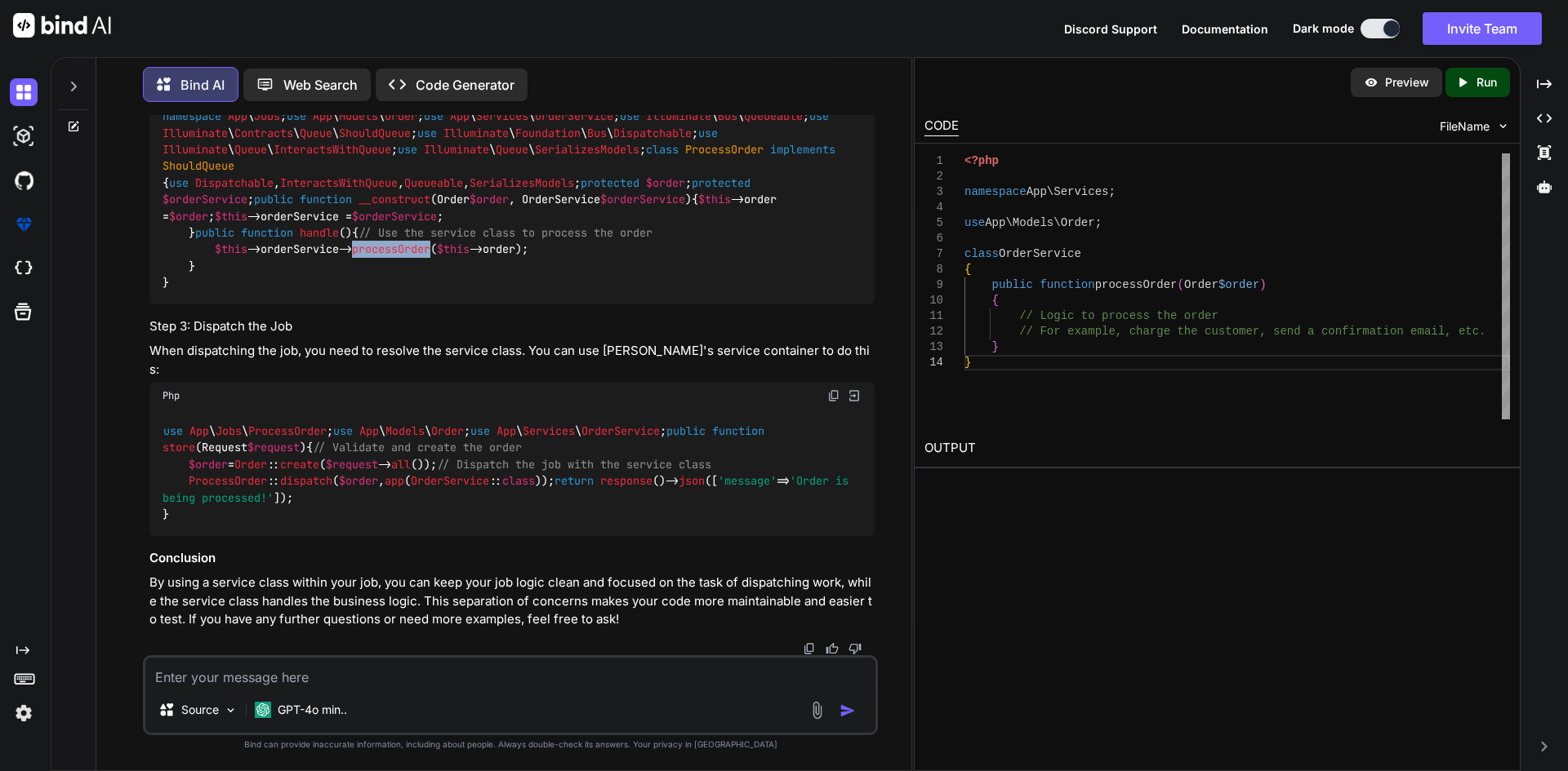
click at [410, 257] on span "processOrder" at bounding box center [391, 250] width 78 height 14
click at [394, 257] on span "processOrder" at bounding box center [391, 250] width 78 height 14
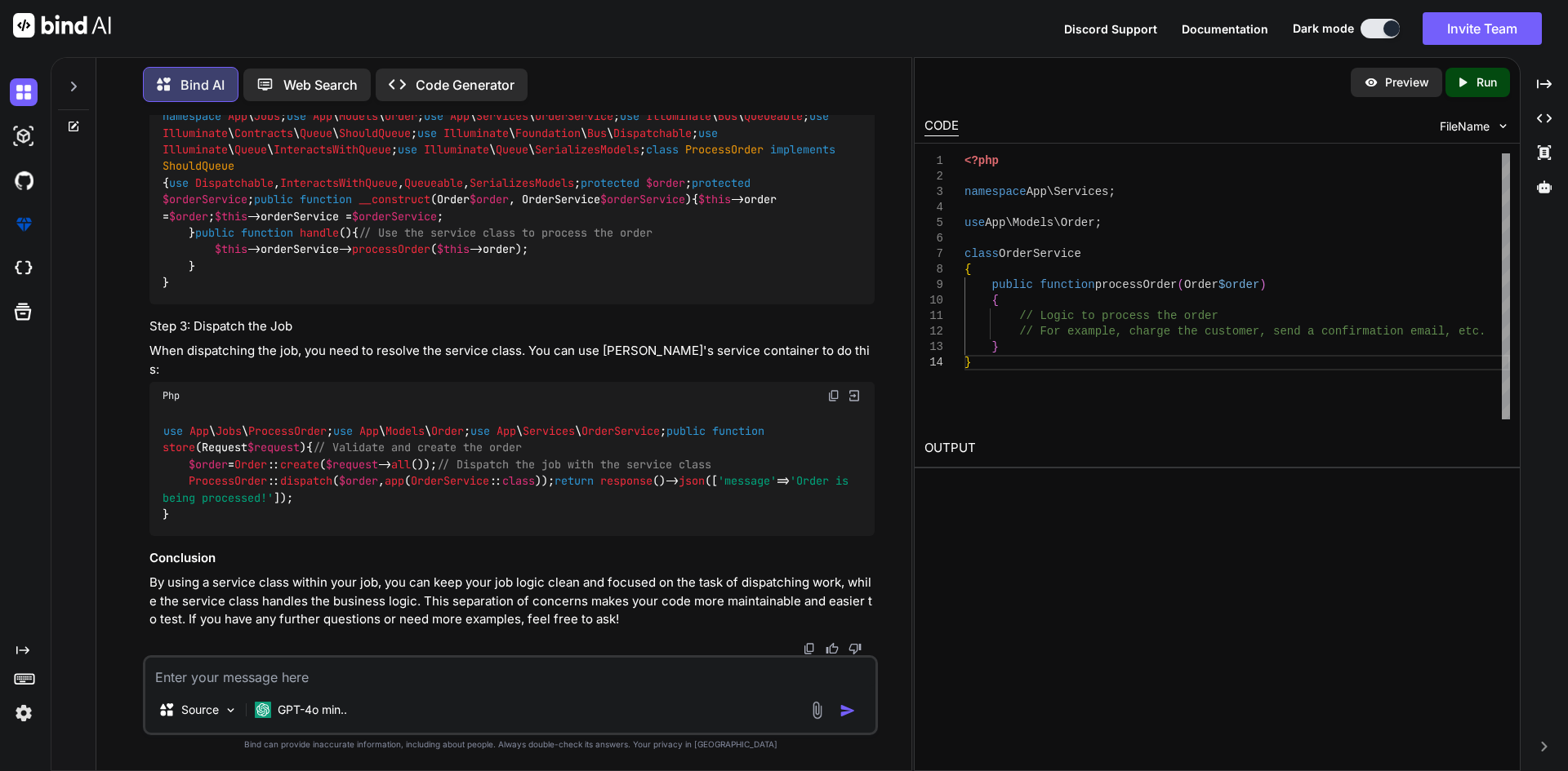
click at [335, 662] on textarea at bounding box center [510, 672] width 730 height 30
paste textarea "processOrder"
type textarea "is this mandatory to use the same name in service and jobs processOrder"
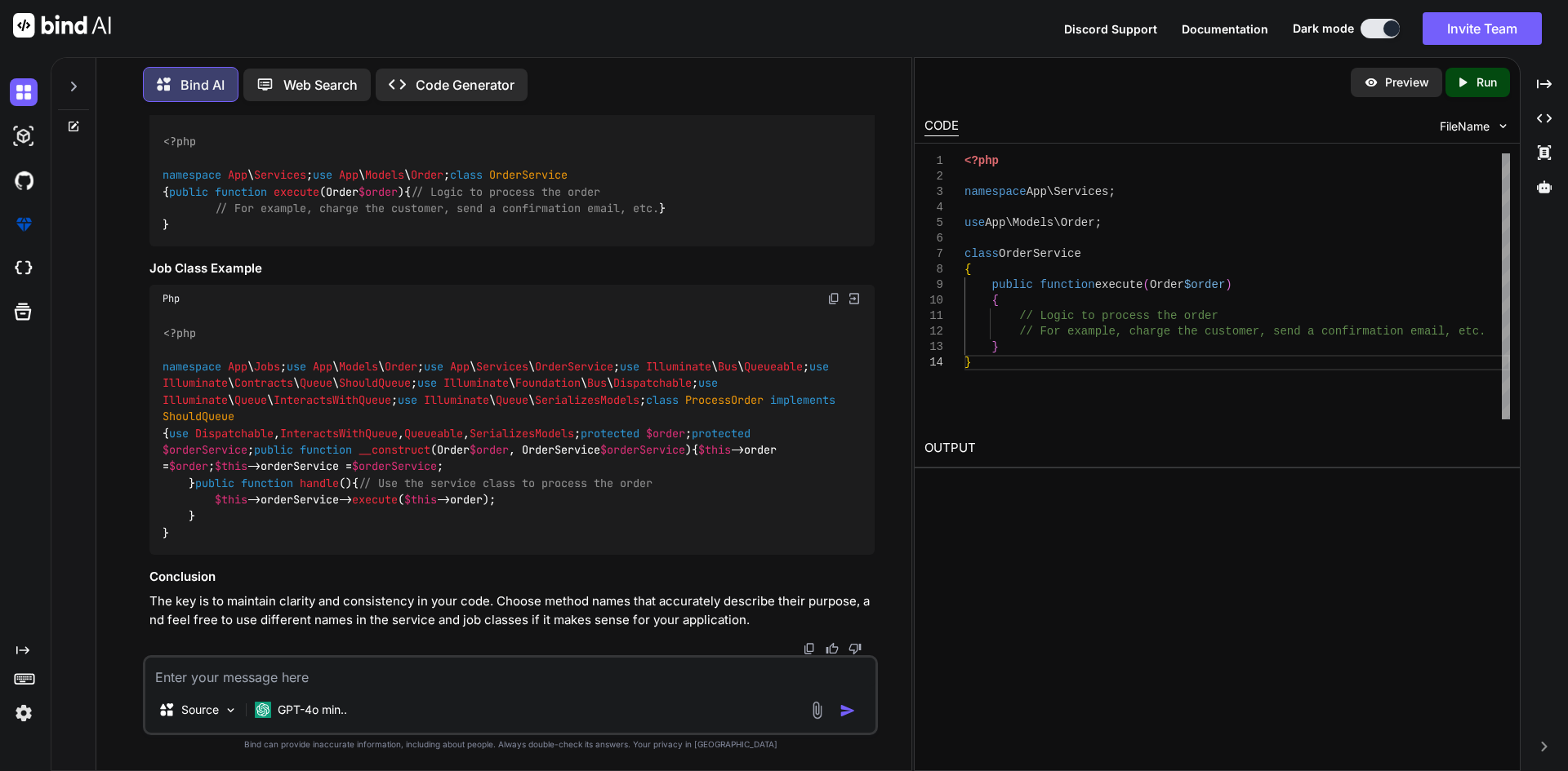
scroll to position [4199, 0]
click at [284, 677] on textarea at bounding box center [510, 672] width 730 height 30
type textarea "so now we use service in jobs is this work in background is it correct"
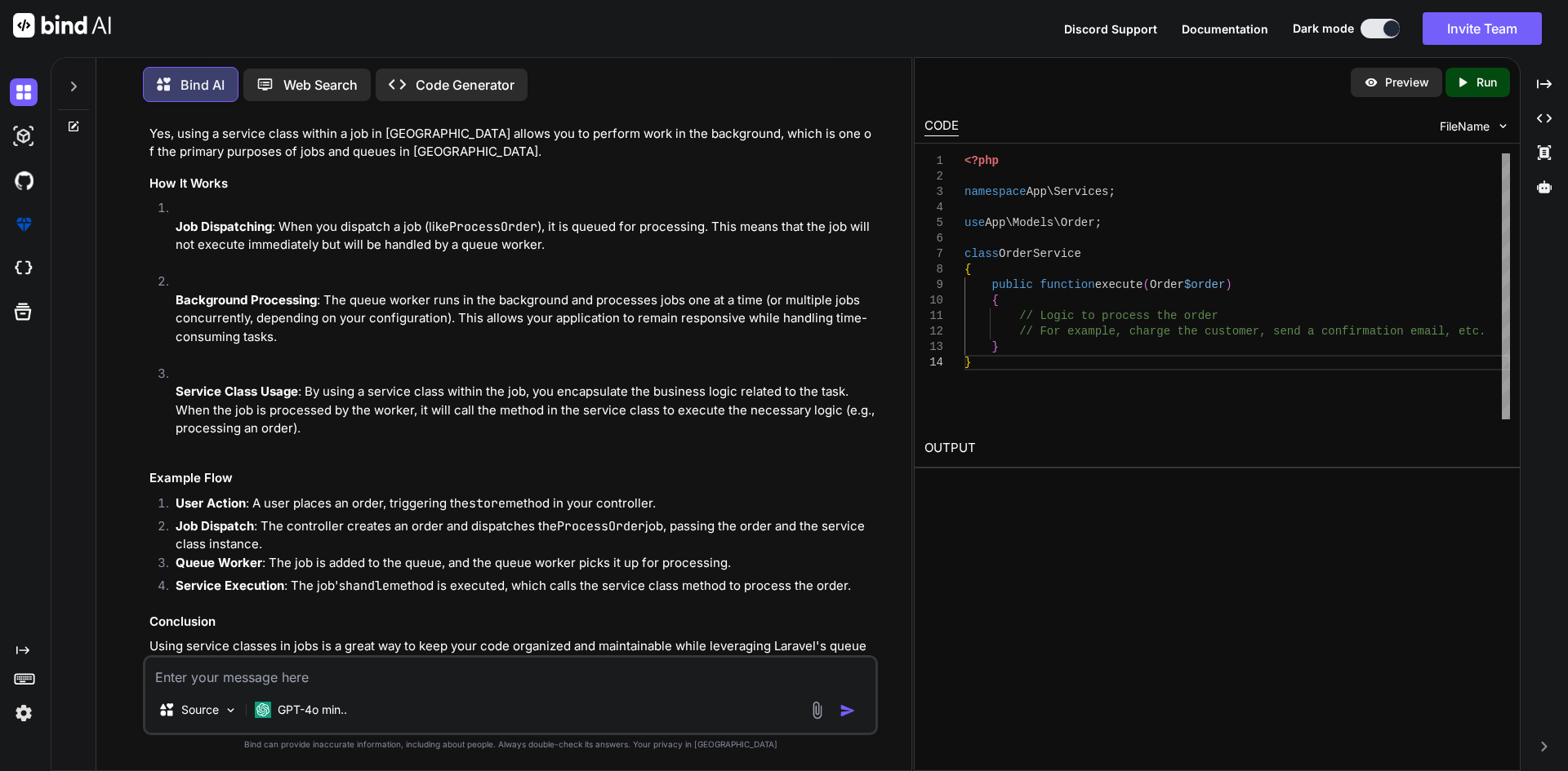
scroll to position [3445, 0]
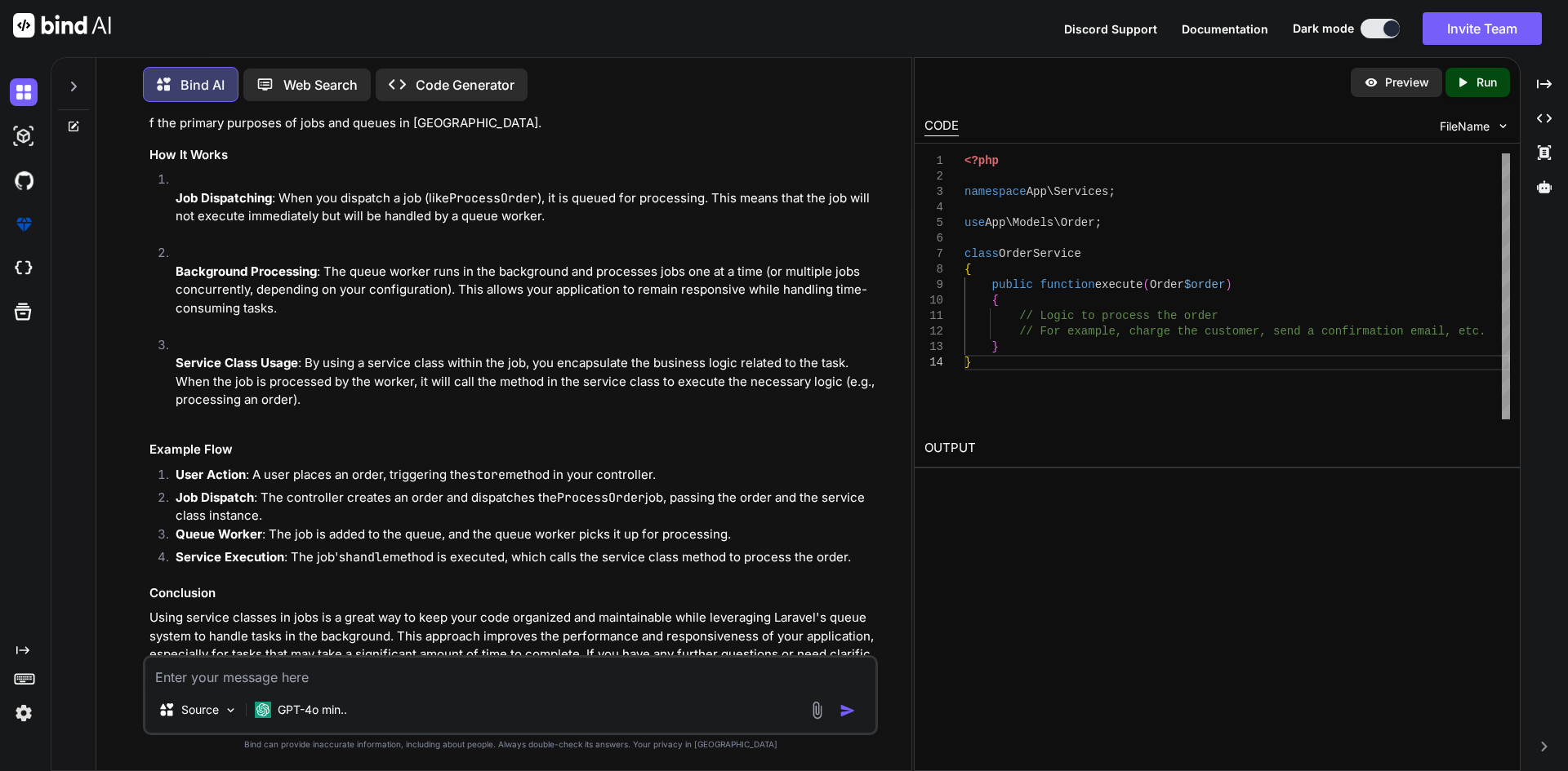
click at [257, 666] on textarea at bounding box center [510, 672] width 730 height 30
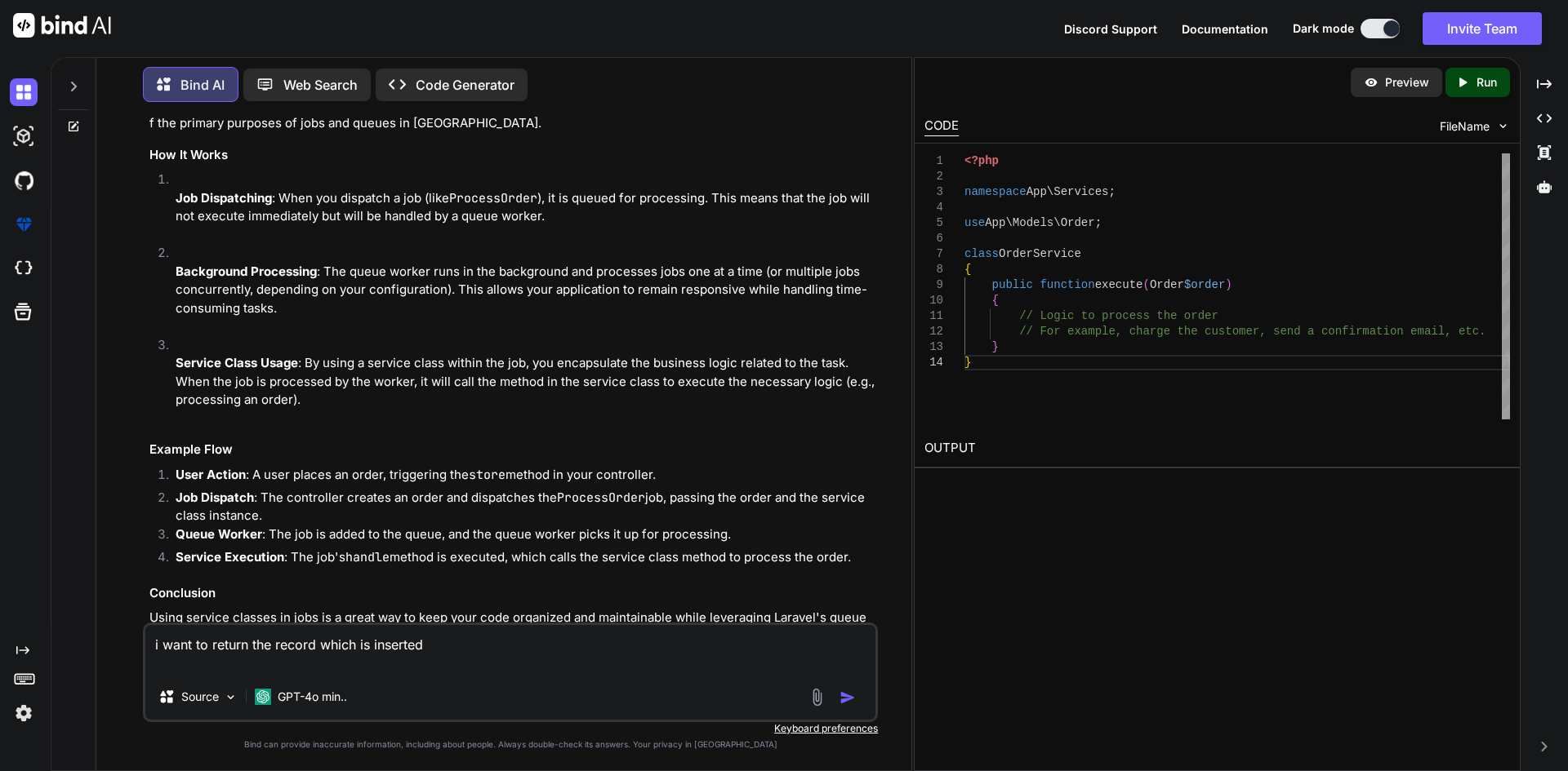
paste textarea "DailyOrganizationLog::updateOrCreate( ['id' => $request->dolId], $DolData );"
type textarea "i want to return the record which is inserted DailyOrganizationLog::updateOrCre…"
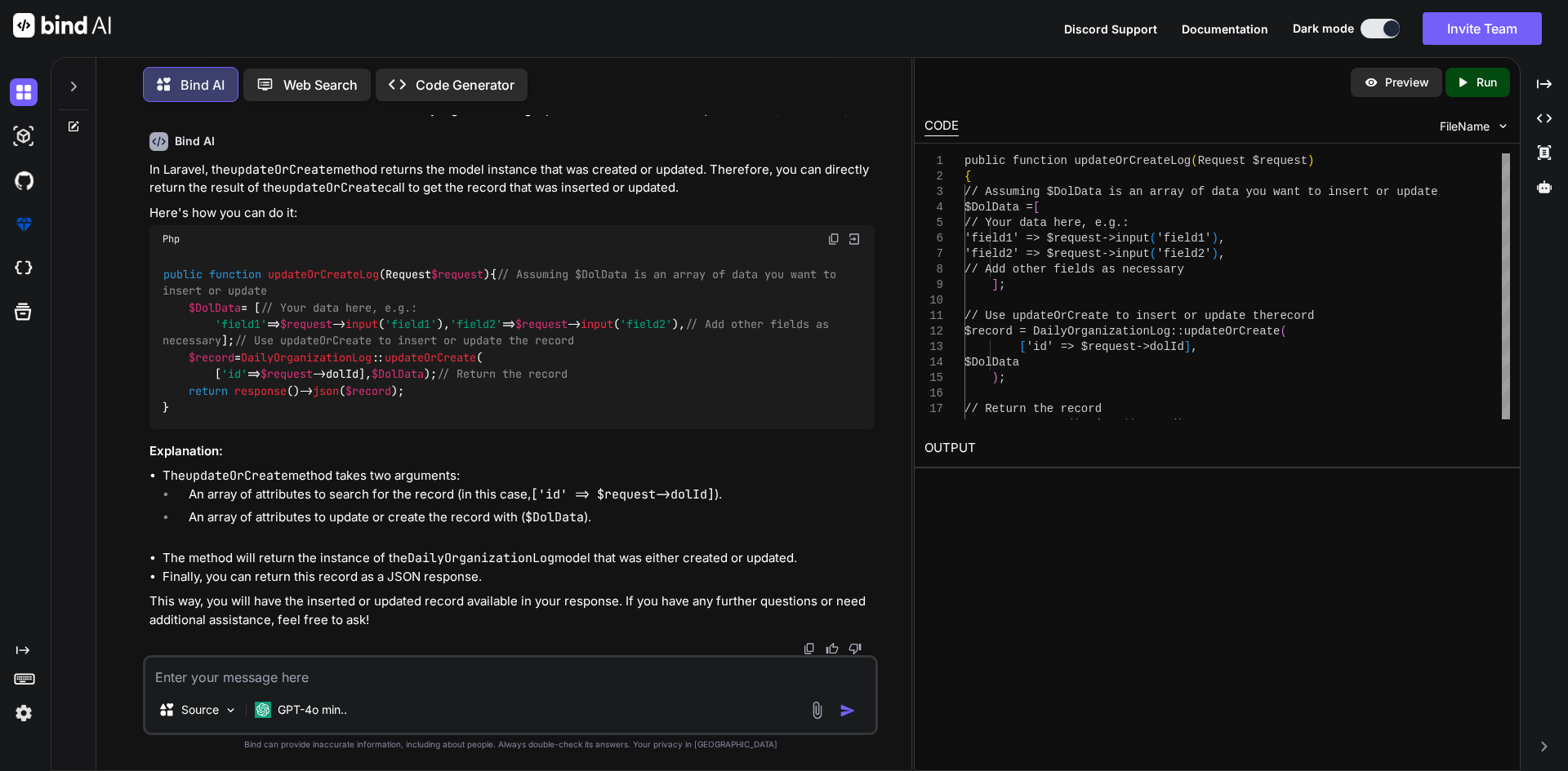
scroll to position [5658, 0]
drag, startPoint x: 190, startPoint y: 408, endPoint x: 428, endPoint y: 408, distance: 238.0
click at [428, 408] on div "public function updateOrCreateLog ( Request $request ) { // Assuming $DolData i…" at bounding box center [512, 341] width 726 height 176
copy code "return response ()-> json ( $record );"
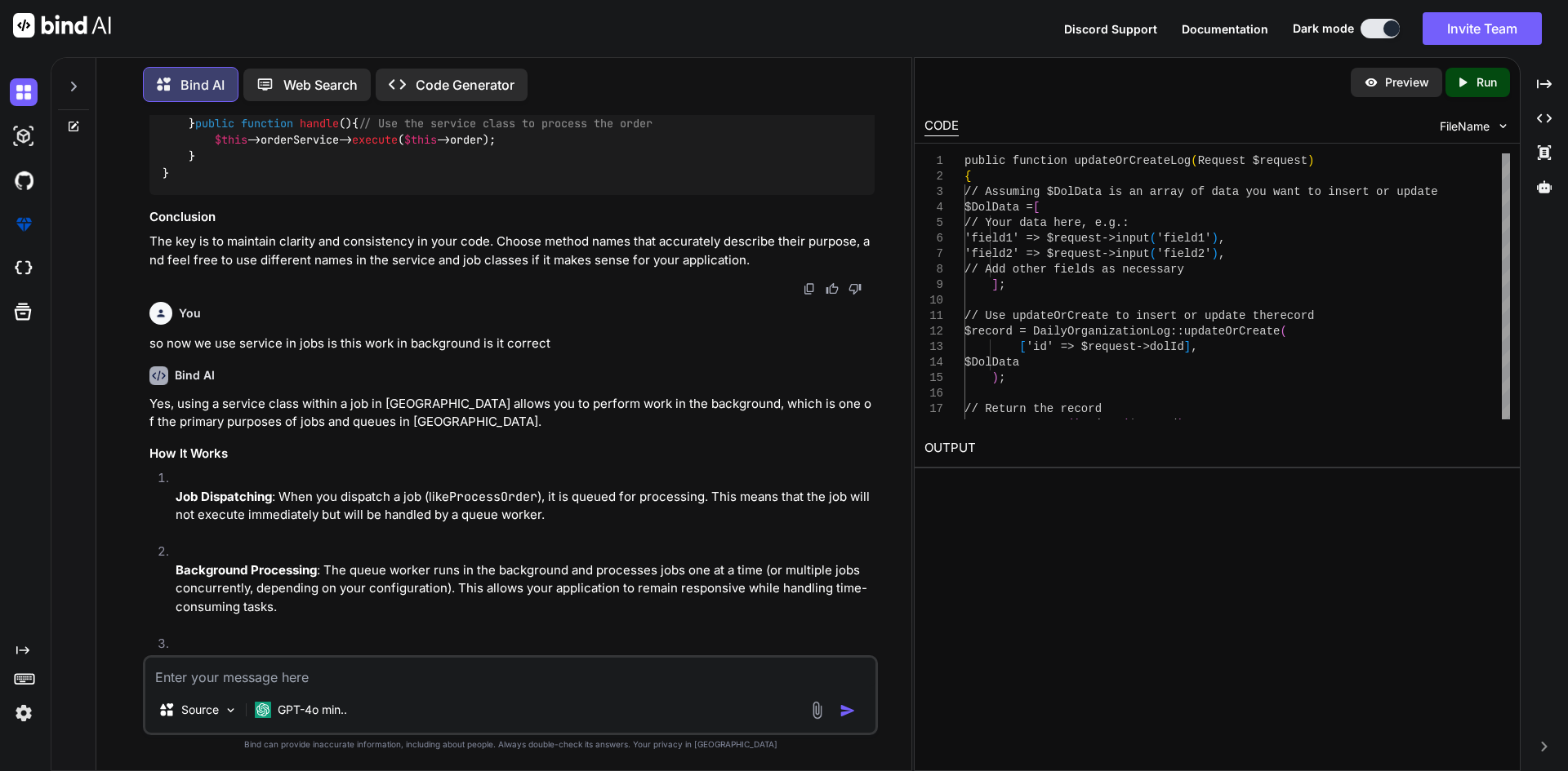
scroll to position [3128, 0]
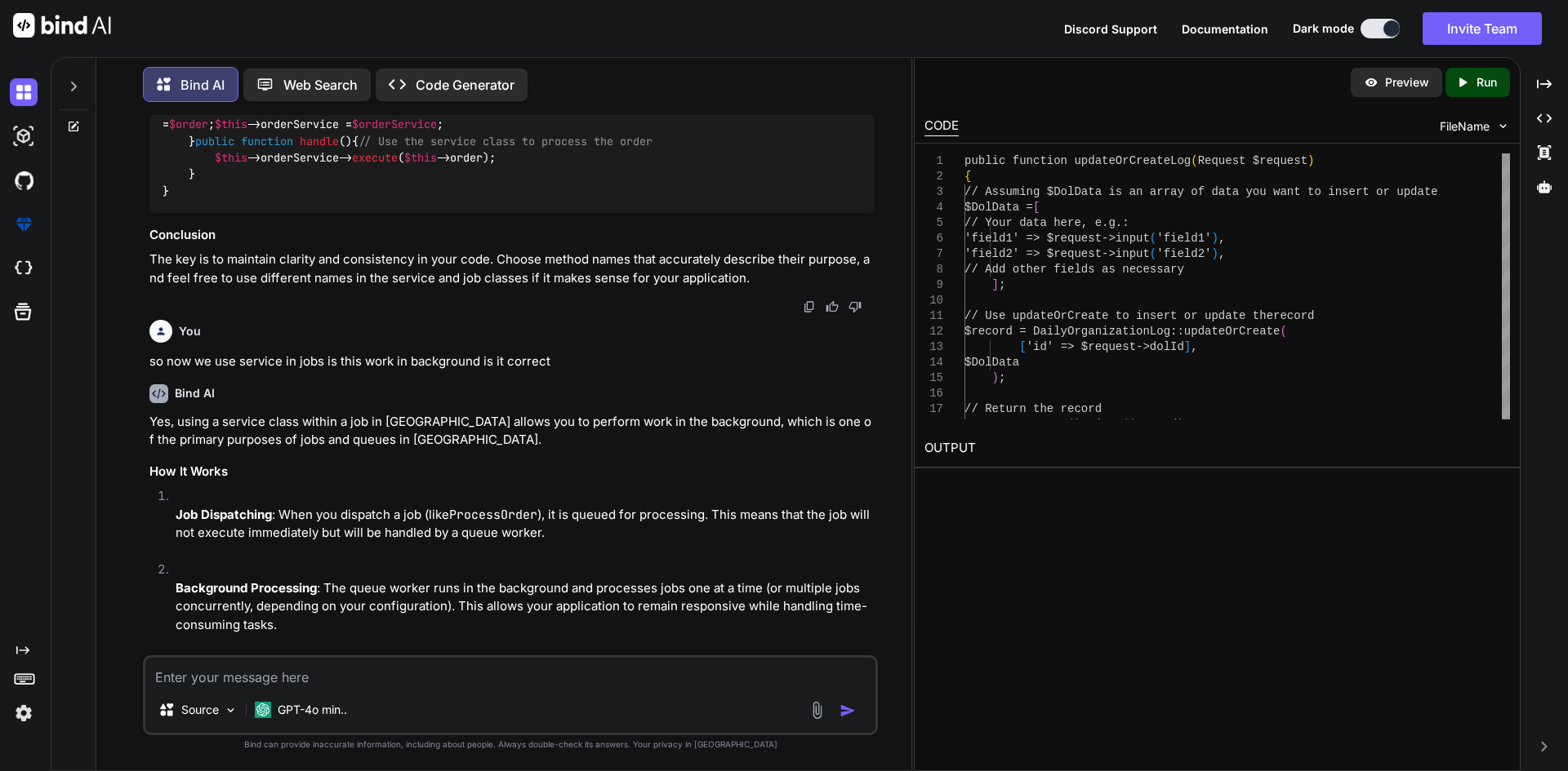
drag, startPoint x: 189, startPoint y: 323, endPoint x: 582, endPoint y: 320, distance: 393.0
click at [371, 675] on textarea at bounding box center [510, 672] width 730 height 30
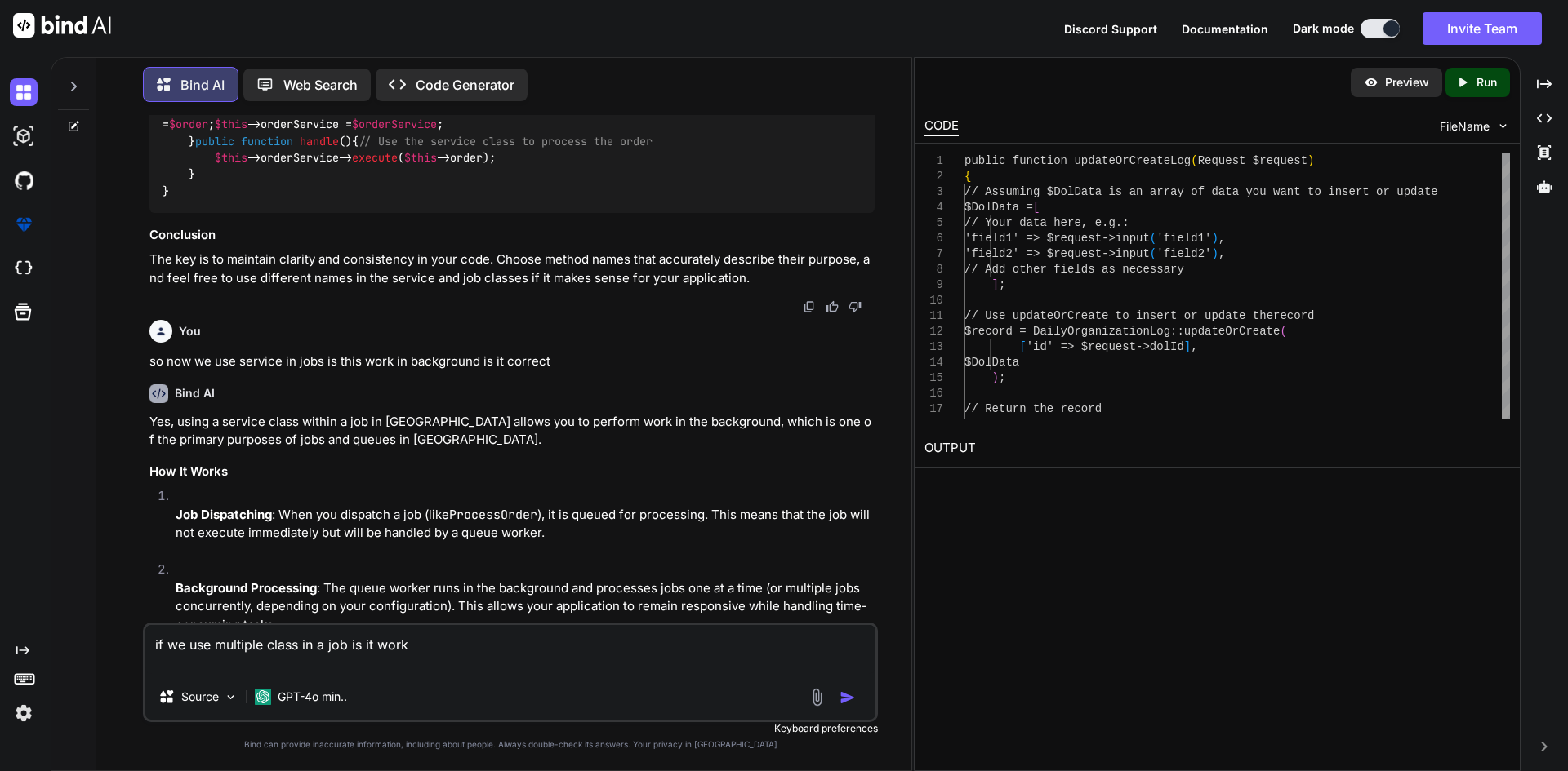
paste textarea "$record"
click at [266, 649] on textarea "if we use multiple class in a job is it work" at bounding box center [510, 650] width 730 height 49
type textarea "if we use multiple service class in a job is it work"
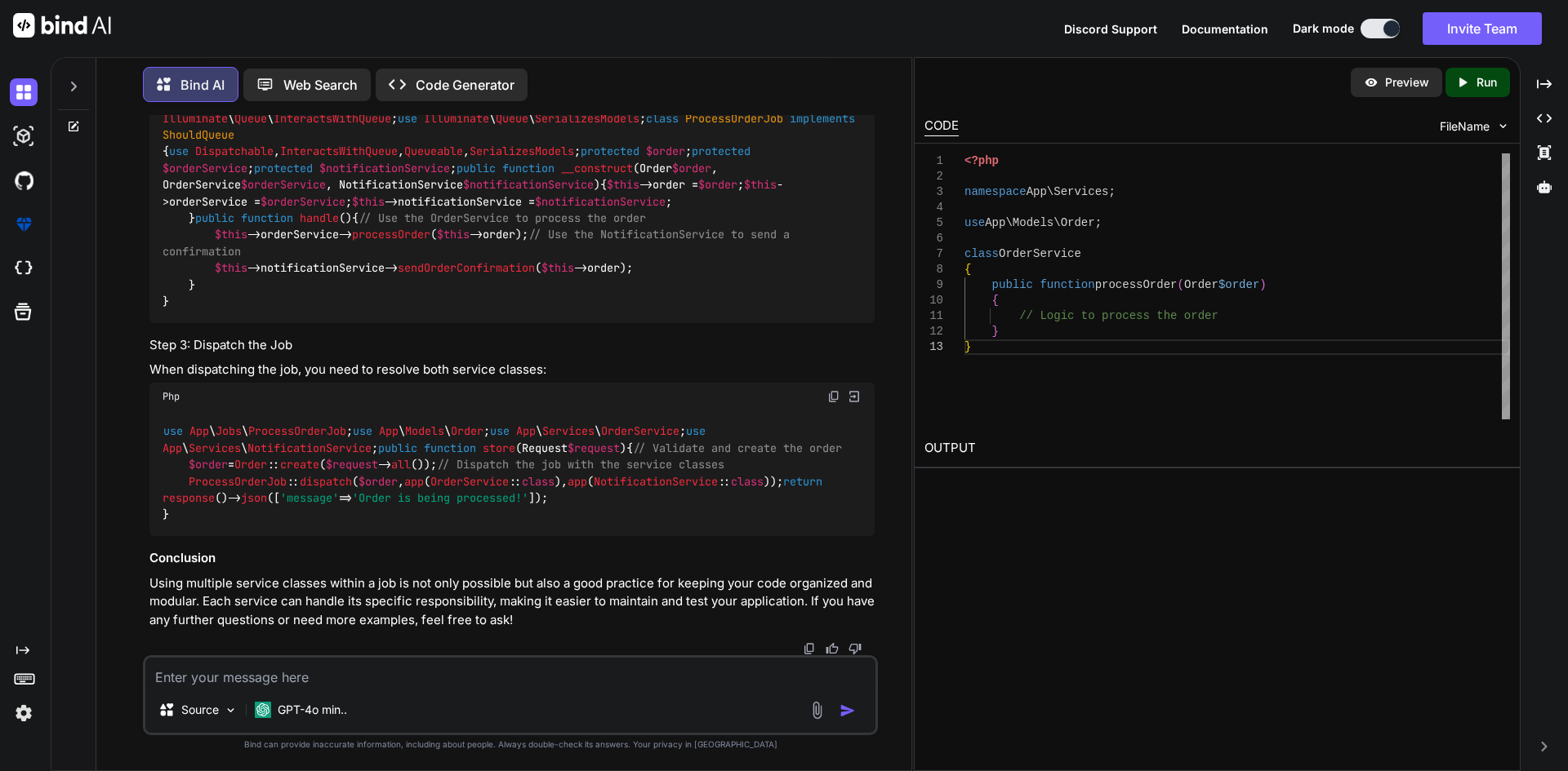
scroll to position [7760, 0]
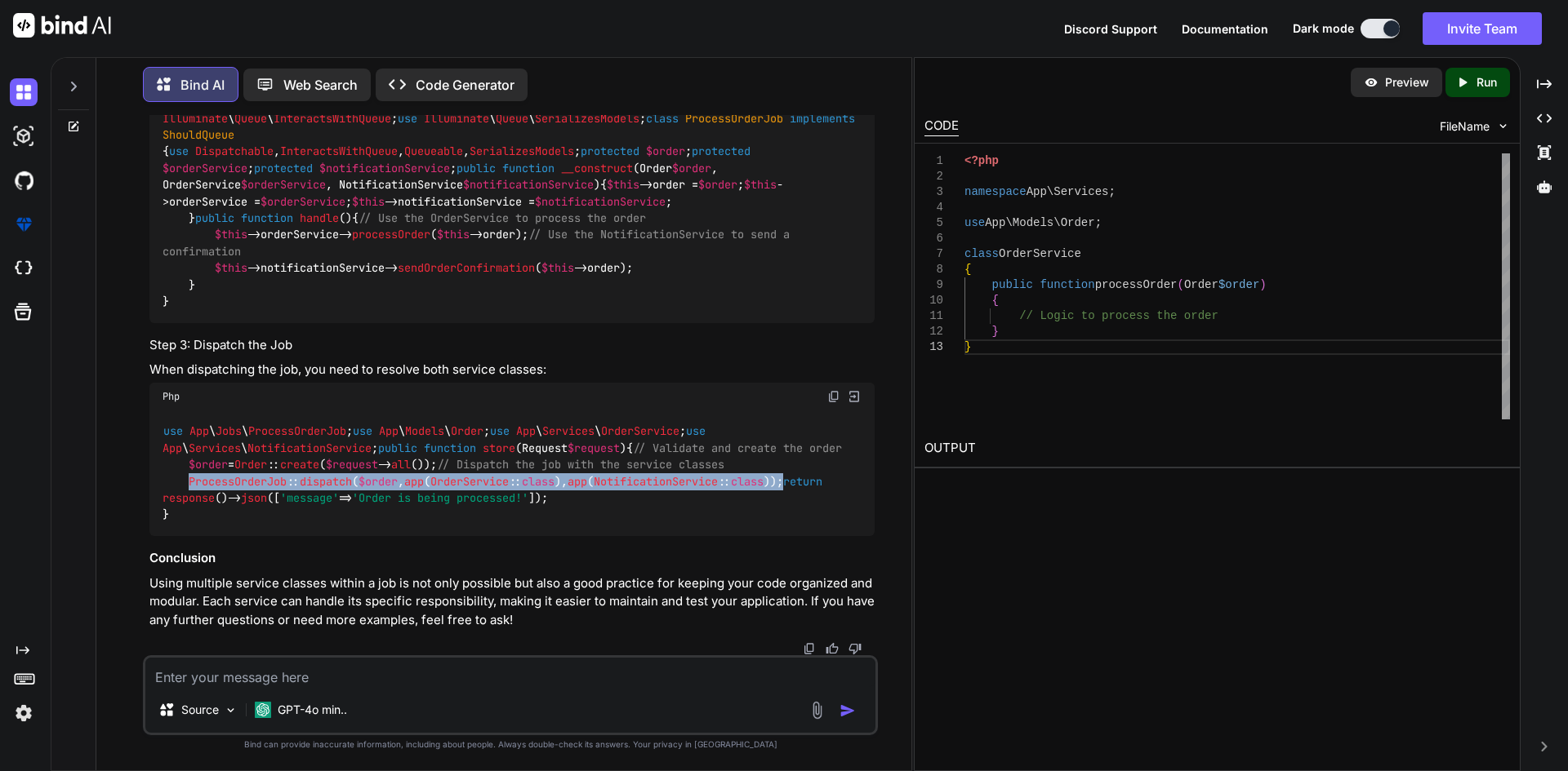
drag, startPoint x: 189, startPoint y: 461, endPoint x: 824, endPoint y: 464, distance: 635.0
click at [824, 464] on div "use App \ Jobs \ ProcessOrderJob ; use App \ Models \ Order ; use App \ Service…" at bounding box center [512, 473] width 726 height 126
copy code "ProcessOrderJob :: dispatch ( $order , app ( OrderService :: class ), app ( Not…"
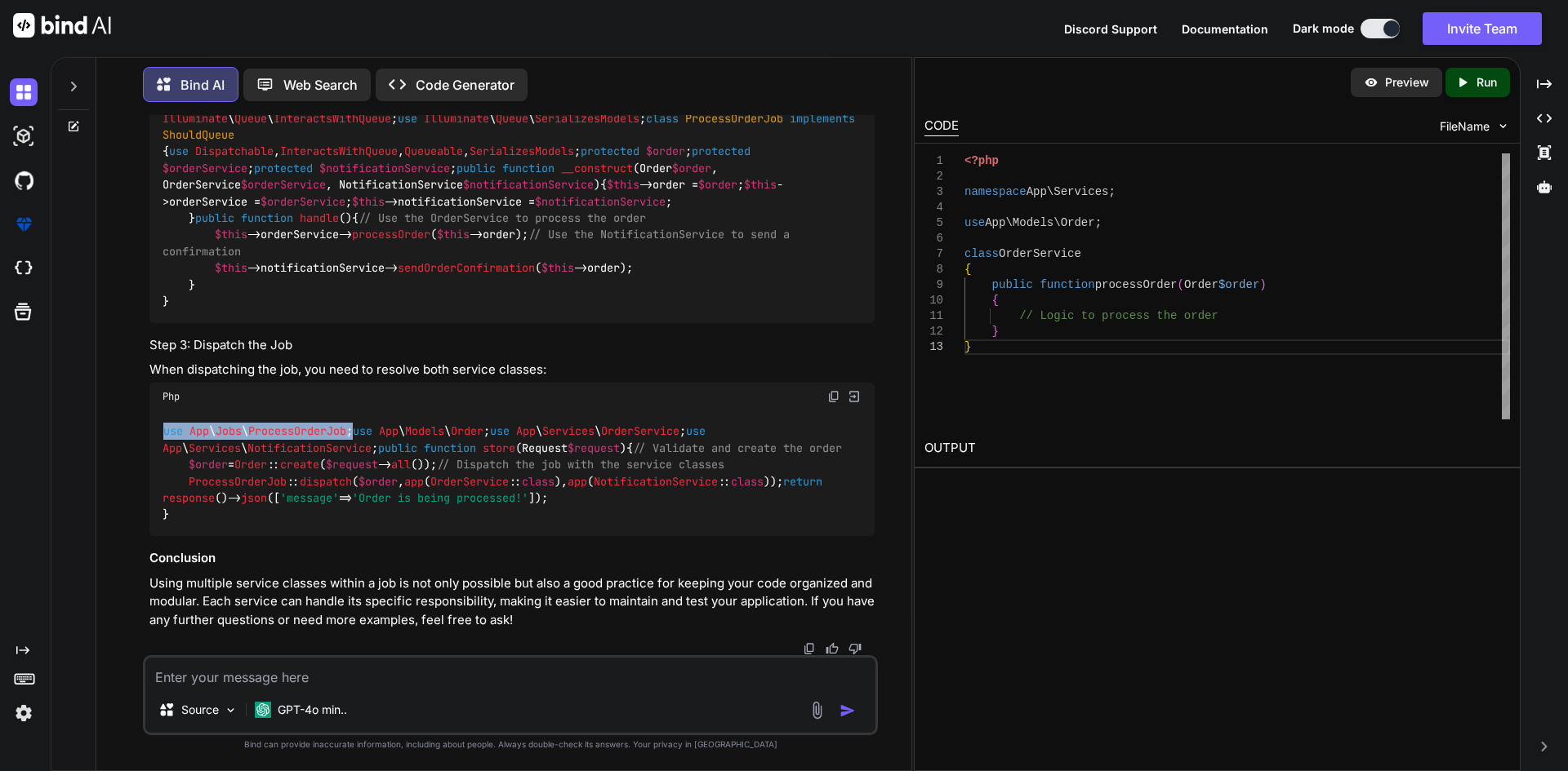
drag, startPoint x: 163, startPoint y: 283, endPoint x: 359, endPoint y: 280, distance: 196.0
click at [359, 410] on div "use App \ Jobs \ ProcessOrderJob ; use App \ Models \ Order ; use App \ Service…" at bounding box center [512, 473] width 726 height 126
copy code "use App \ Jobs \ ProcessOrderJob ;"
click at [446, 676] on textarea at bounding box center [510, 672] width 730 height 30
type textarea "we need to generate a pdf in job by using Browsershot"
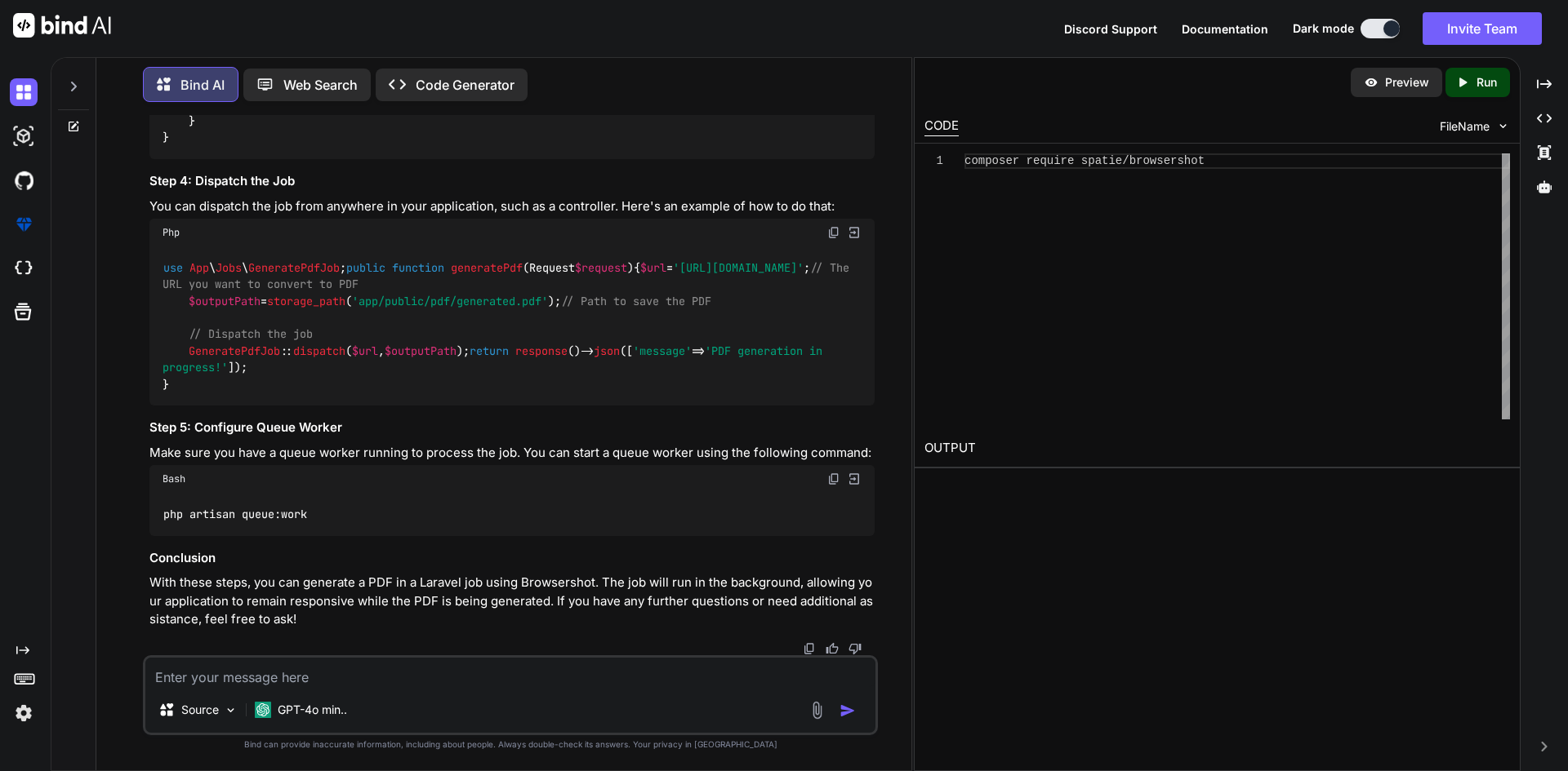
scroll to position [9362, 0]
click at [376, 676] on textarea at bounding box center [510, 672] width 730 height 30
type textarea "we make a service for generate pdf and store in s3 bucket so how we use in jobs"
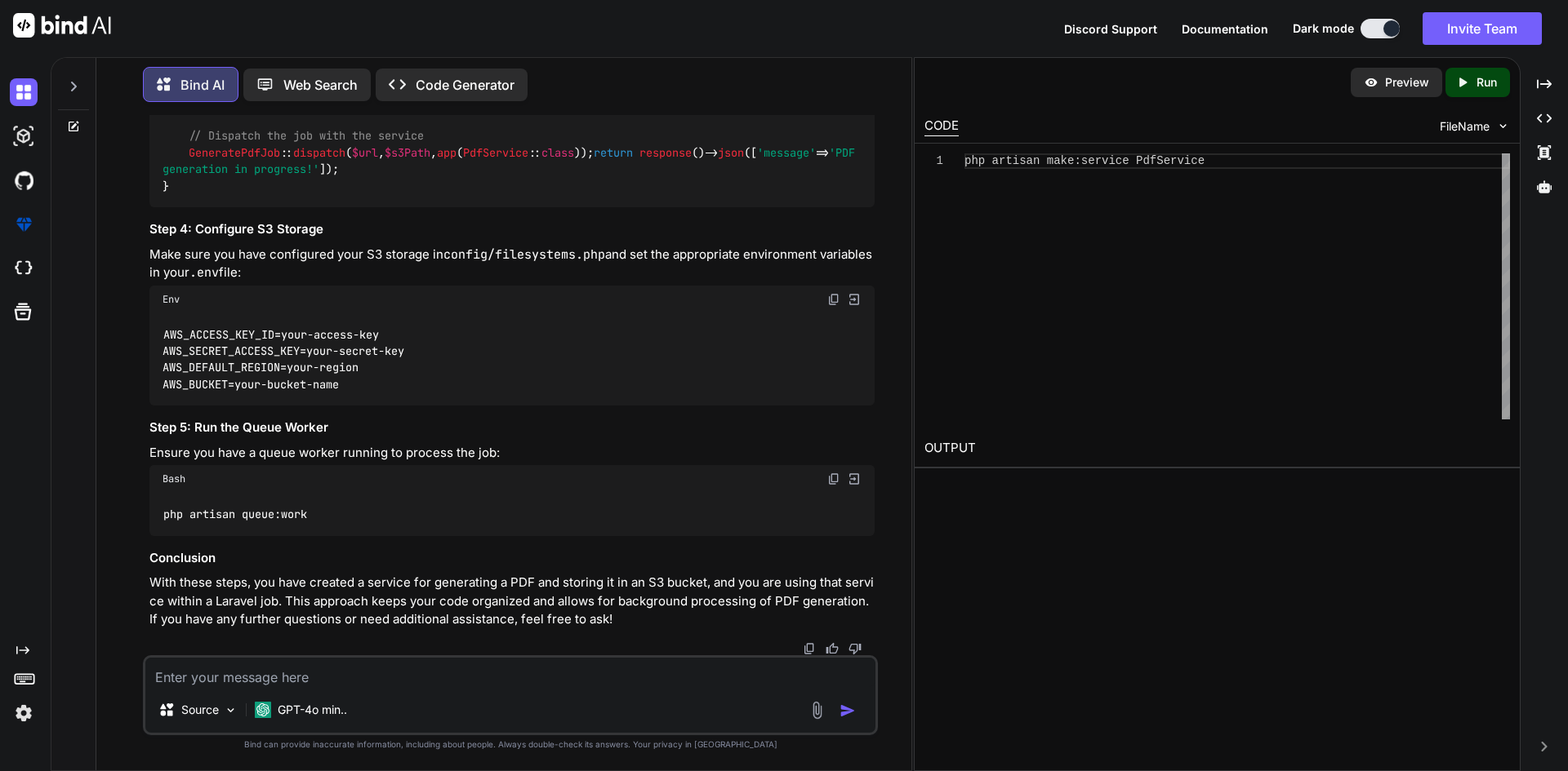
scroll to position [11566, 0]
click at [347, 678] on textarea at bounding box center [510, 672] width 730 height 30
type textarea "so we show you our whole process what we need"
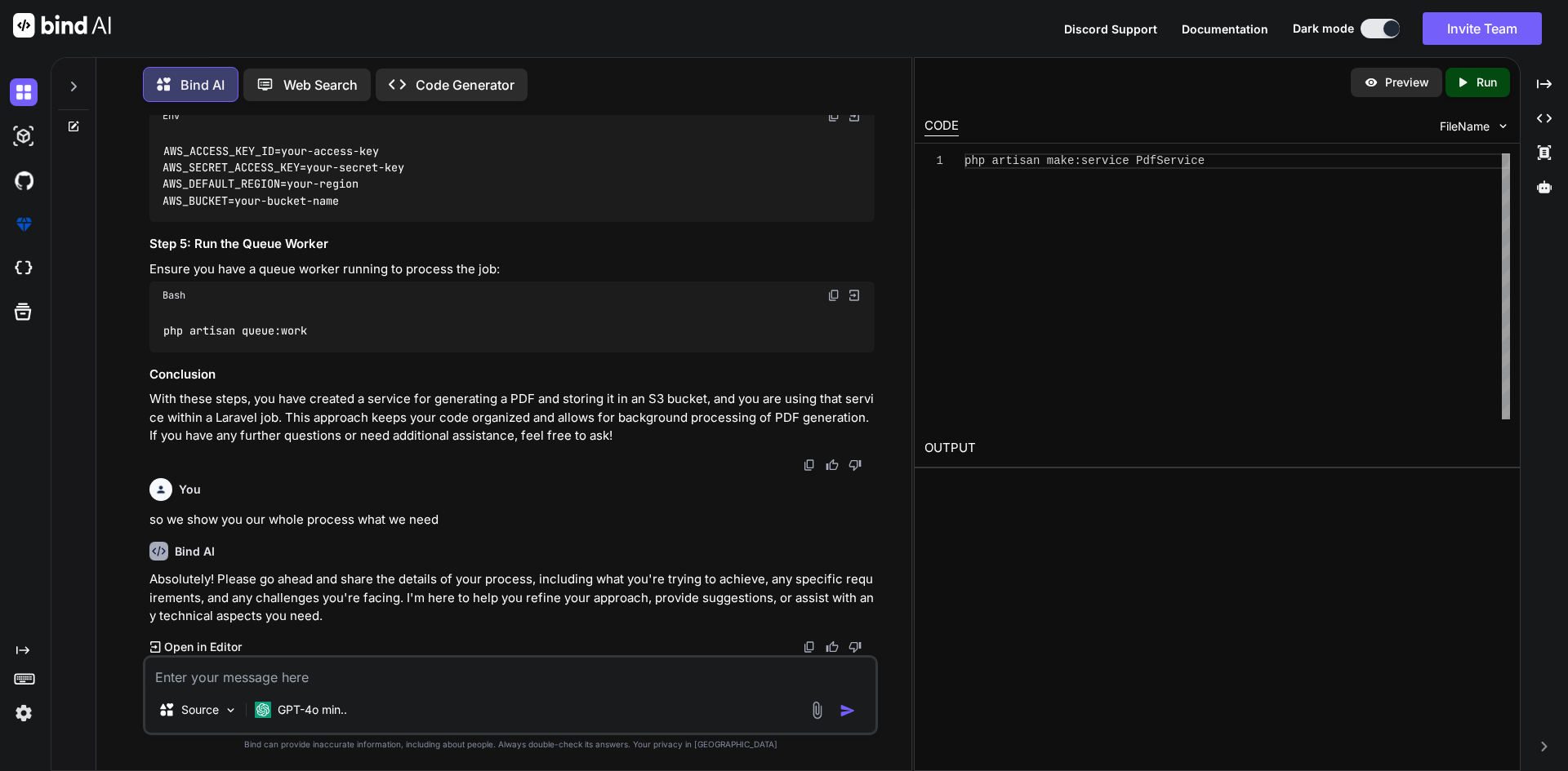
scroll to position [12077, 0]
click at [347, 666] on textarea at bounding box center [510, 672] width 730 height 30
type textarea "w"
type textarea "f"
click at [168, 673] on textarea "From mobile app we have api to store the records in database and then we need t…" at bounding box center [510, 672] width 730 height 30
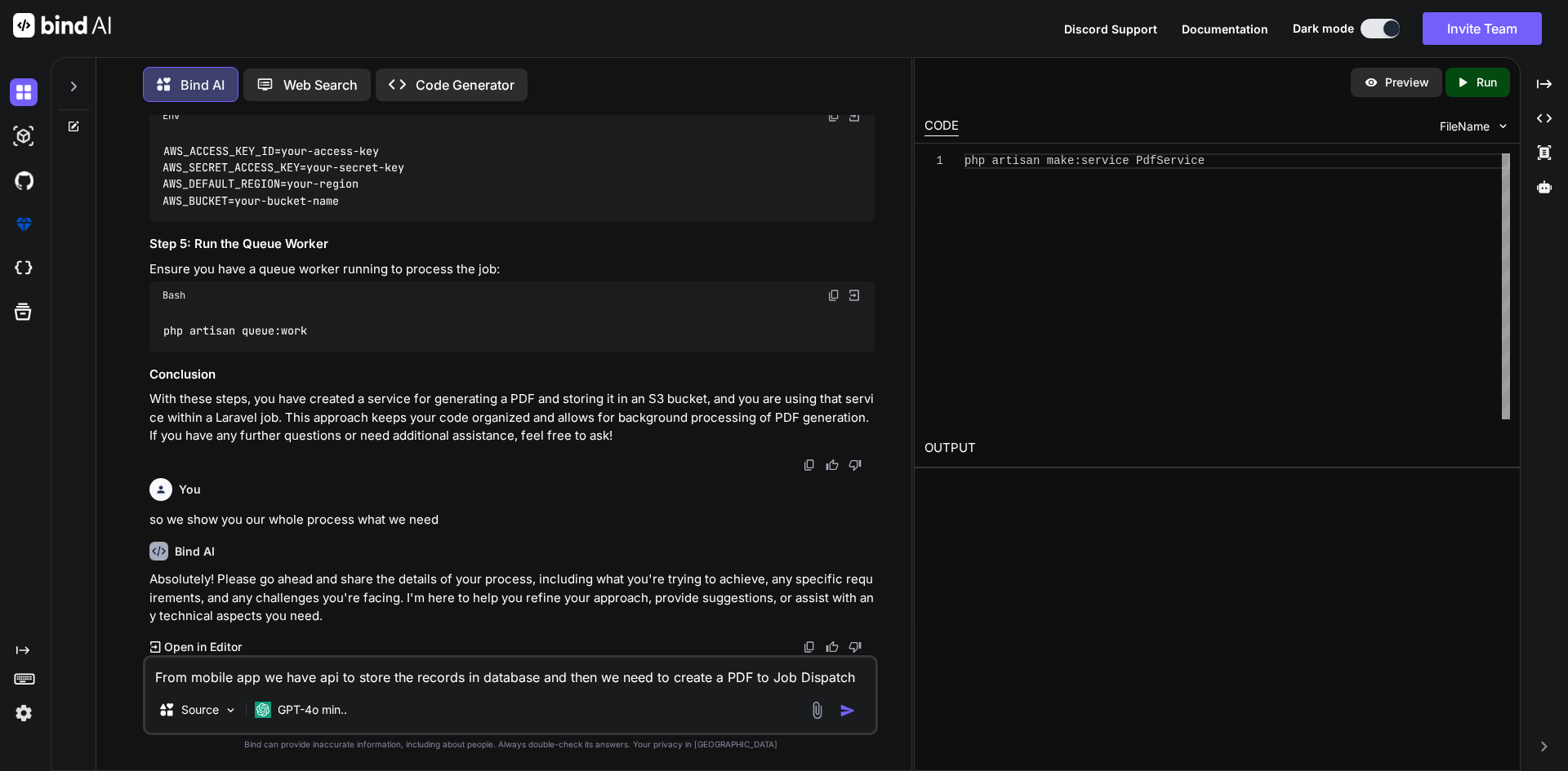
click at [168, 673] on textarea "From mobile app we have api to store the records in database and then we need t…" at bounding box center [510, 672] width 730 height 30
click at [309, 679] on textarea "From mobile app we have api to store the records in database and then we need t…" at bounding box center [510, 672] width 730 height 30
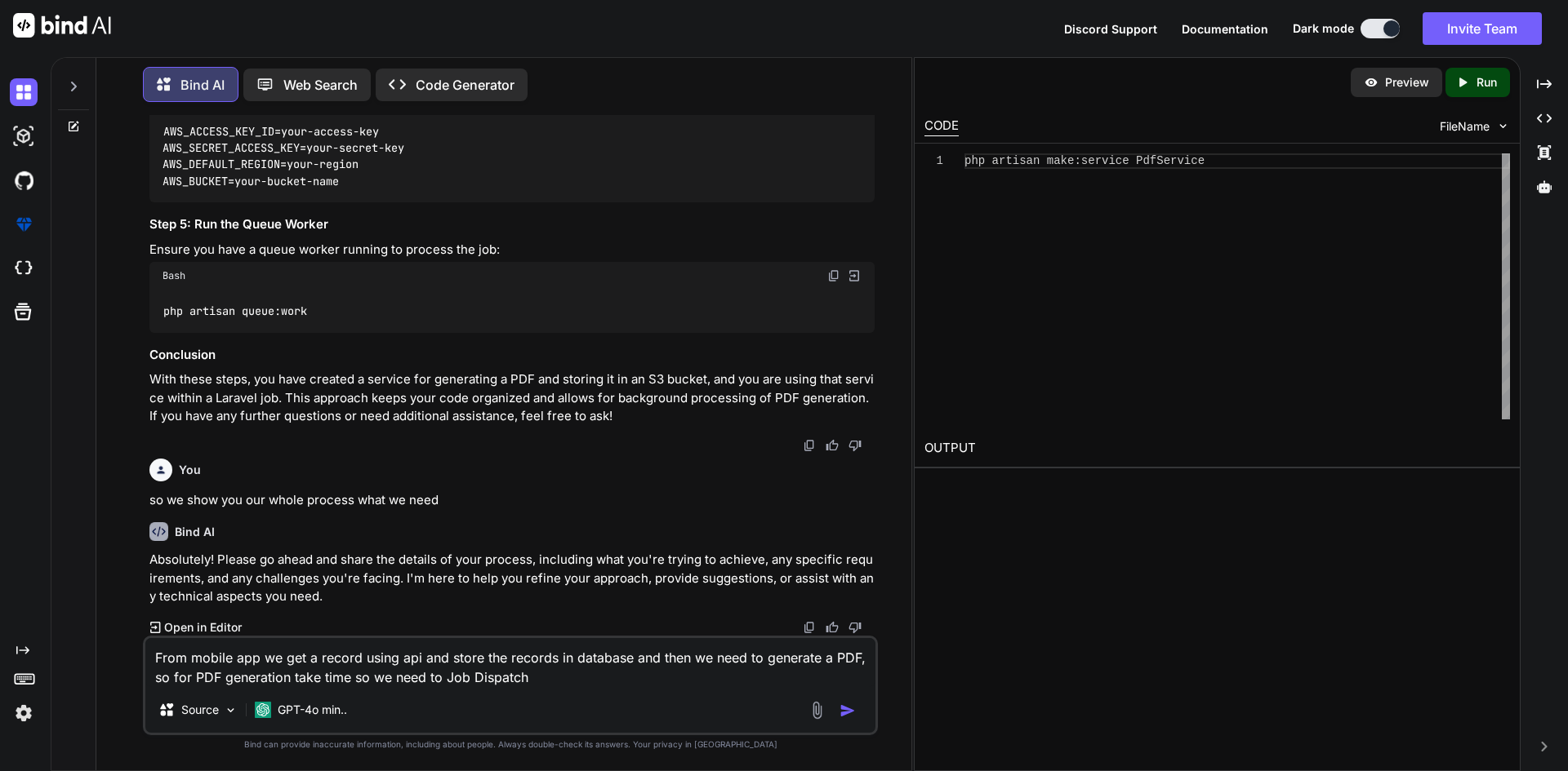
click at [452, 679] on textarea "From mobile app we get a record using api and store the records in database and…" at bounding box center [510, 662] width 730 height 49
click at [528, 673] on textarea "From mobile app we get a record using api and store the records in database and…" at bounding box center [510, 662] width 730 height 49
type textarea "From mobile app we get a record using api and store the records in database and…"
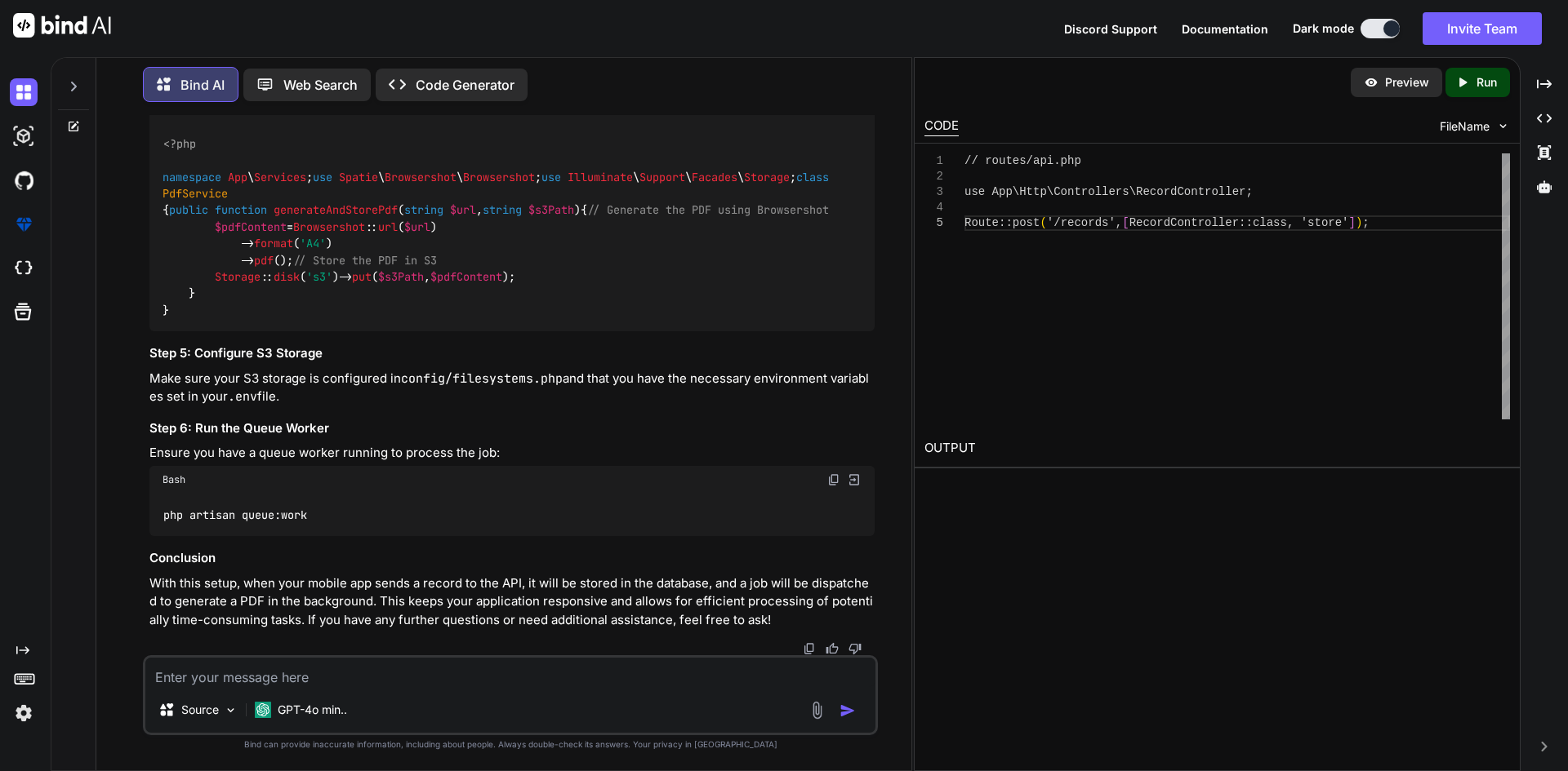
scroll to position [14203, 0]
click at [322, 679] on textarea at bounding box center [510, 672] width 730 height 30
type textarea "n"
type textarea "How I was use blade file for html content in service"
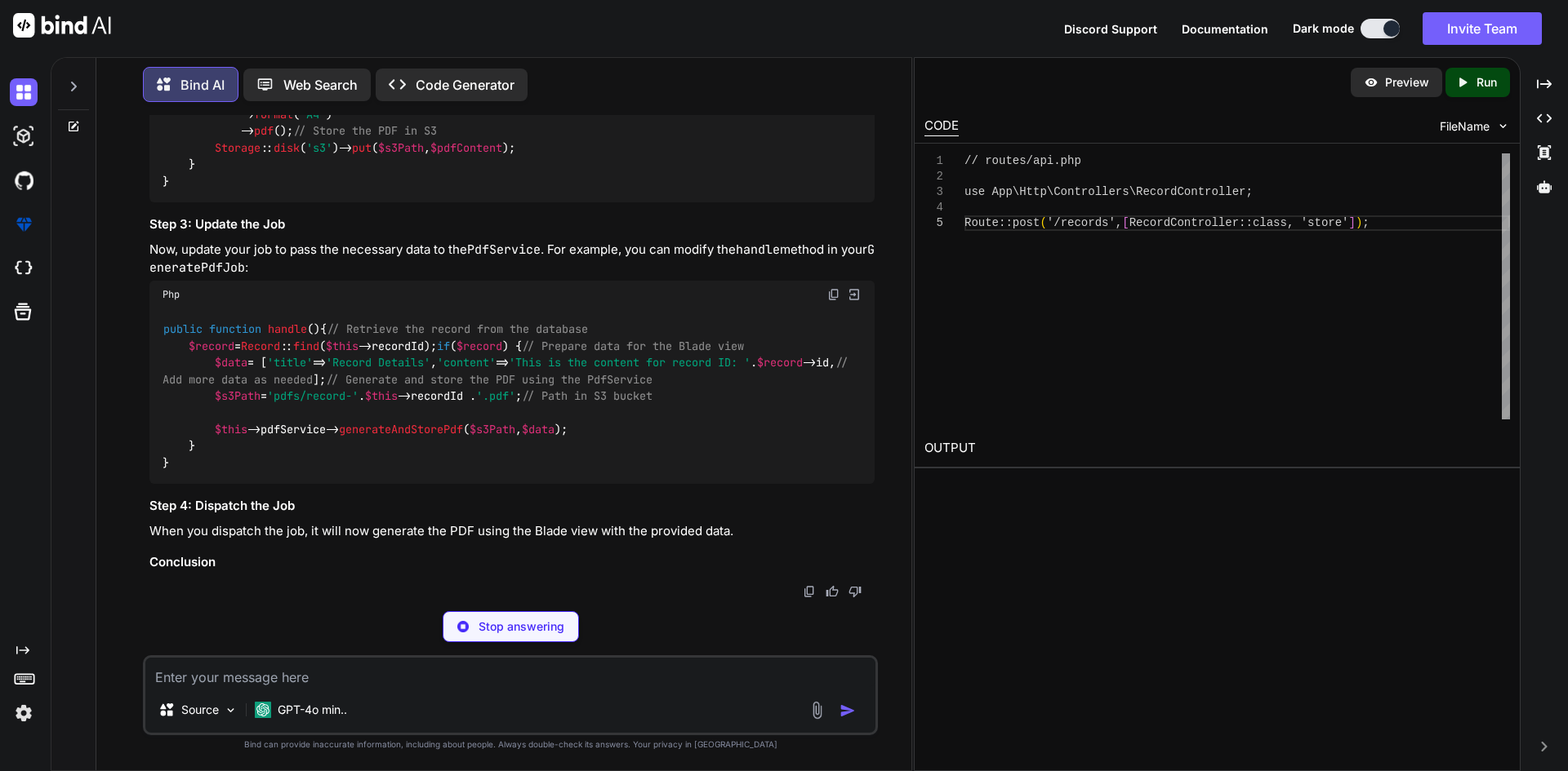
scroll to position [15926, 0]
